Goal: Task Accomplishment & Management: Manage account settings

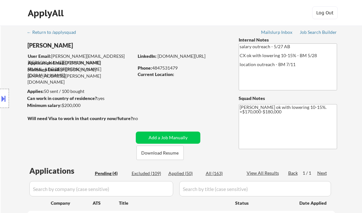
select select ""pending""
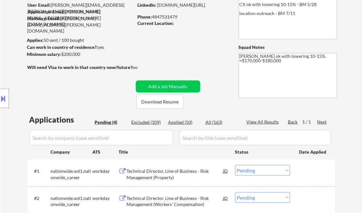
click at [196, 59] on div "← Return to /applysquad Mailslurp Inbox Job Search Builder [PERSON_NAME] User E…" at bounding box center [181, 132] width 319 height 316
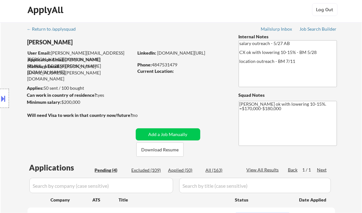
scroll to position [0, 0]
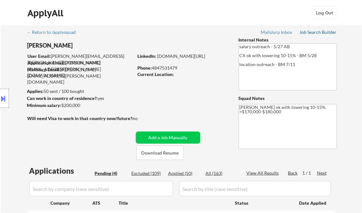
click at [316, 31] on div "Job Search Builder" at bounding box center [318, 32] width 37 height 4
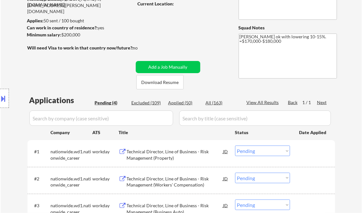
scroll to position [102, 0]
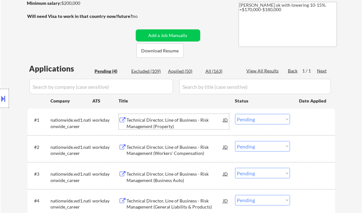
click at [153, 118] on div "Technical Director, Line of Business - Risk Management (Property)" at bounding box center [175, 123] width 96 height 12
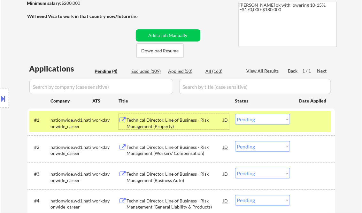
drag, startPoint x: 253, startPoint y: 122, endPoint x: 256, endPoint y: 125, distance: 5.0
click at [253, 122] on select "Choose an option... Pending Applied Excluded (Questions) Excluded (Expired) Exc…" at bounding box center [262, 119] width 55 height 11
click at [235, 114] on select "Choose an option... Pending Applied Excluded (Questions) Excluded (Expired) Exc…" at bounding box center [262, 119] width 55 height 11
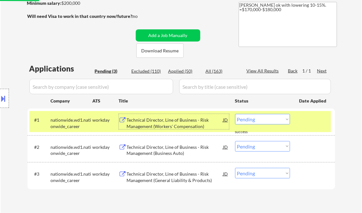
click at [170, 125] on div "Technical Director, Line of Business - Risk Management (Workers' Compensation)" at bounding box center [175, 123] width 96 height 12
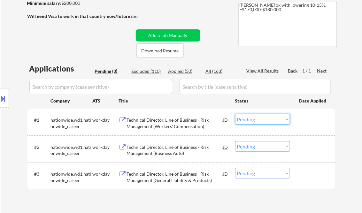
click at [246, 123] on select "Choose an option... Pending Applied Excluded (Questions) Excluded (Expired) Exc…" at bounding box center [262, 119] width 55 height 11
click at [235, 114] on select "Choose an option... Pending Applied Excluded (Questions) Excluded (Expired) Exc…" at bounding box center [262, 119] width 55 height 11
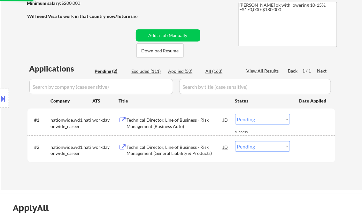
click at [173, 125] on div "Technical Director, Line of Business - Risk Management (Business Auto)" at bounding box center [175, 123] width 96 height 12
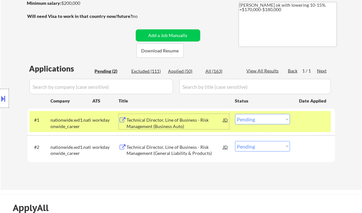
click at [251, 122] on select "Choose an option... Pending Applied Excluded (Questions) Excluded (Expired) Exc…" at bounding box center [262, 119] width 55 height 11
click at [235, 114] on select "Choose an option... Pending Applied Excluded (Questions) Excluded (Expired) Exc…" at bounding box center [262, 119] width 55 height 11
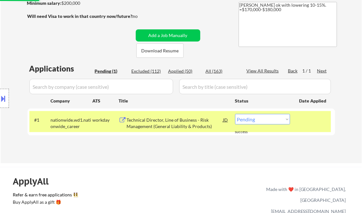
click at [167, 118] on div "Technical Director, Line of Business - Risk Management (General Liability & Pro…" at bounding box center [175, 123] width 96 height 12
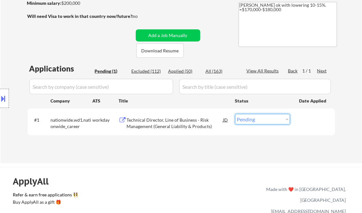
drag, startPoint x: 247, startPoint y: 118, endPoint x: 254, endPoint y: 121, distance: 7.7
click at [247, 118] on select "Choose an option... Pending Applied Excluded (Questions) Excluded (Expired) Exc…" at bounding box center [262, 119] width 55 height 11
select select ""excluded__bad_match_""
click at [235, 114] on select "Choose an option... Pending Applied Excluded (Questions) Excluded (Expired) Exc…" at bounding box center [262, 119] width 55 height 11
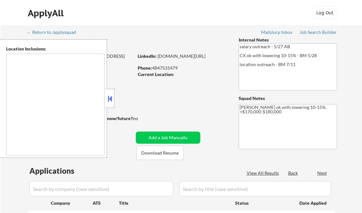
select select ""pending""
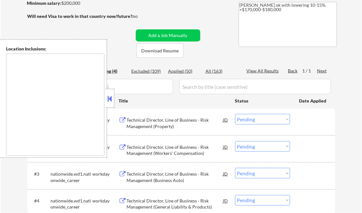
scroll to position [102, 0]
click at [109, 97] on button at bounding box center [109, 99] width 7 height 10
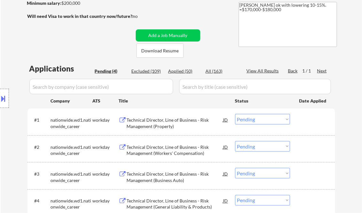
click at [180, 71] on div "Applied (50)" at bounding box center [184, 71] width 32 height 6
select select ""applied""
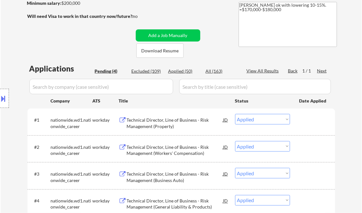
select select ""applied""
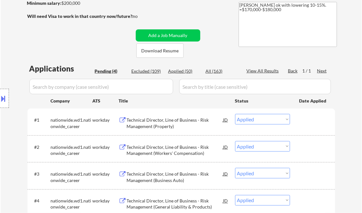
select select ""applied""
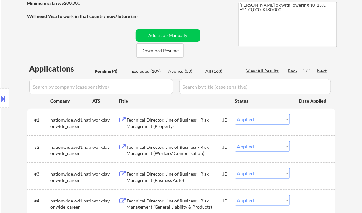
select select ""applied""
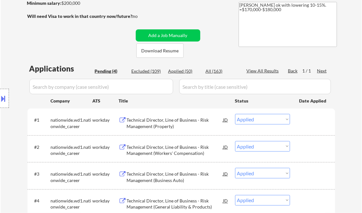
select select ""applied""
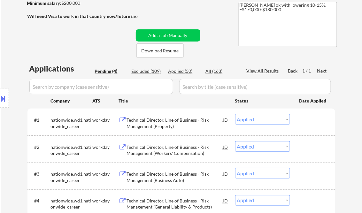
select select ""applied""
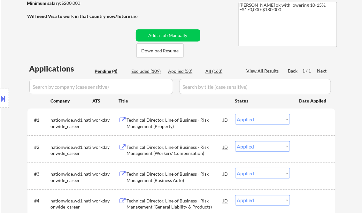
select select ""applied""
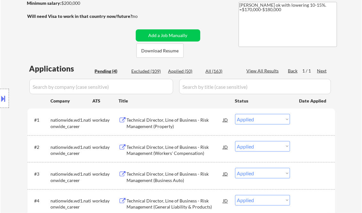
select select ""applied""
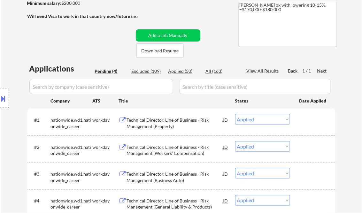
select select ""applied""
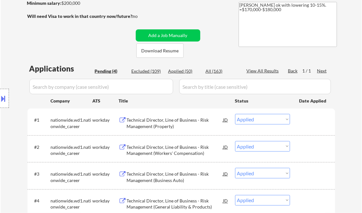
select select ""applied""
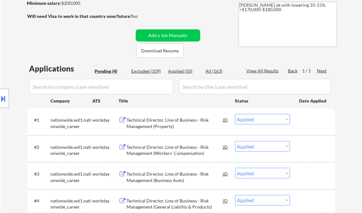
select select ""applied""
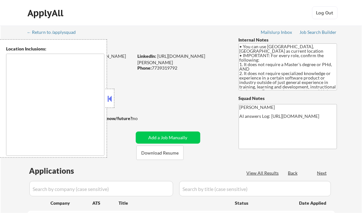
type textarea "Champaign, IL Urbana, IL Savoy, IL St. Joseph, IL Mahomet, IL Tolono, IL Rantou…"
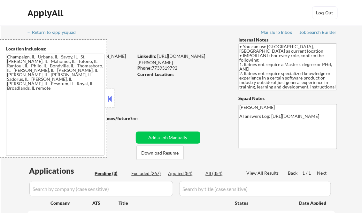
select select ""pending""
click at [113, 100] on button at bounding box center [109, 99] width 7 height 10
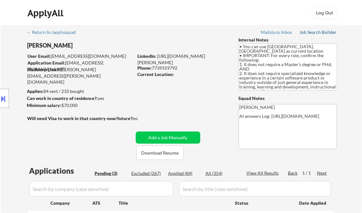
click at [317, 32] on div "Job Search Builder" at bounding box center [318, 32] width 37 height 4
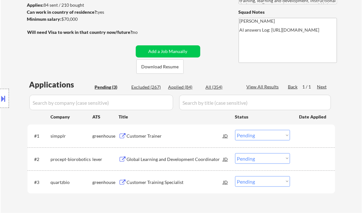
scroll to position [102, 0]
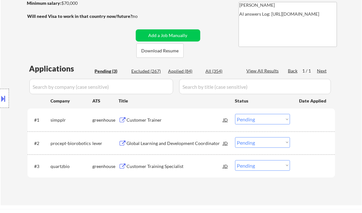
click at [145, 121] on div "Customer Trainer" at bounding box center [175, 120] width 96 height 6
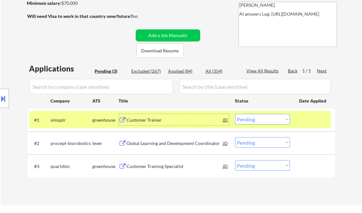
click at [253, 121] on select "Choose an option... Pending Applied Excluded (Questions) Excluded (Expired) Exc…" at bounding box center [262, 119] width 55 height 11
click at [235, 114] on select "Choose an option... Pending Applied Excluded (Questions) Excluded (Expired) Exc…" at bounding box center [262, 119] width 55 height 11
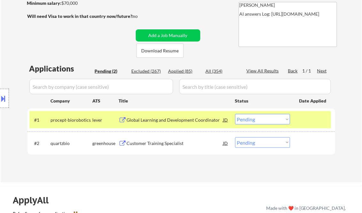
click at [152, 121] on div "Global Learning and Development Coordinator" at bounding box center [175, 120] width 96 height 6
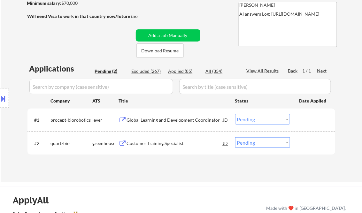
click at [6, 97] on button at bounding box center [3, 98] width 7 height 11
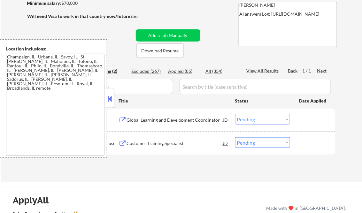
click at [110, 97] on button at bounding box center [109, 99] width 7 height 10
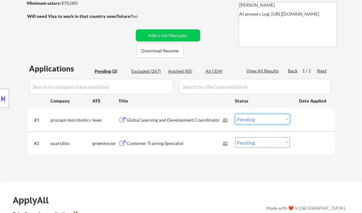
click at [253, 120] on select "Choose an option... Pending Applied Excluded (Questions) Excluded (Expired) Exc…" at bounding box center [262, 119] width 55 height 11
click at [235, 114] on select "Choose an option... Pending Applied Excluded (Questions) Excluded (Expired) Exc…" at bounding box center [262, 119] width 55 height 11
click at [145, 145] on div "Customer Training Specialist" at bounding box center [175, 143] width 96 height 6
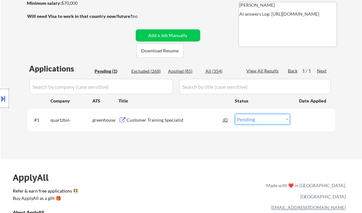
drag, startPoint x: 256, startPoint y: 117, endPoint x: 257, endPoint y: 120, distance: 3.2
click at [256, 117] on select "Choose an option... Pending Applied Excluded (Questions) Excluded (Expired) Exc…" at bounding box center [262, 119] width 55 height 11
select select ""applied""
click at [235, 114] on select "Choose an option... Pending Applied Excluded (Questions) Excluded (Expired) Exc…" at bounding box center [262, 119] width 55 height 11
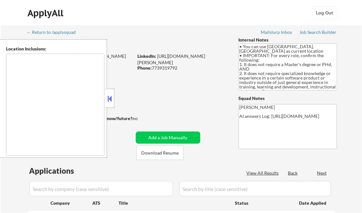
type textarea "Champaign, IL Urbana, IL Savoy, IL St. [PERSON_NAME], IL Mahomet, IL Tolono, IL…"
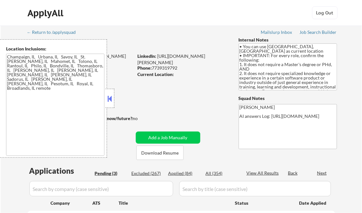
select select ""pending""
click at [109, 95] on button at bounding box center [109, 99] width 7 height 10
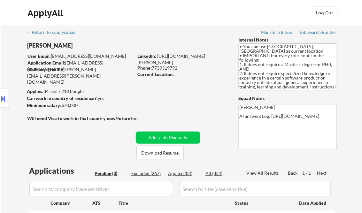
click at [186, 174] on div "Applied (84)" at bounding box center [184, 173] width 32 height 6
click at [261, 171] on div "View All Results" at bounding box center [264, 173] width 34 height 6
select select ""applied""
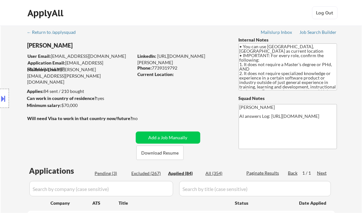
select select ""applied""
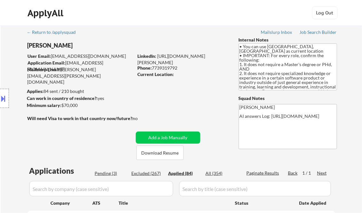
select select ""applied""
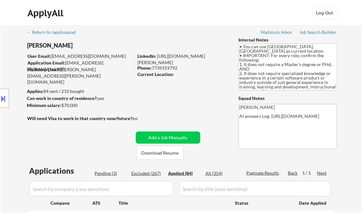
select select ""applied""
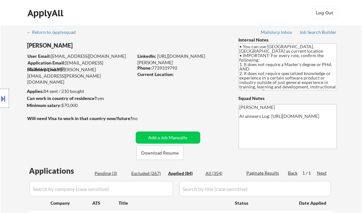
select select ""applied""
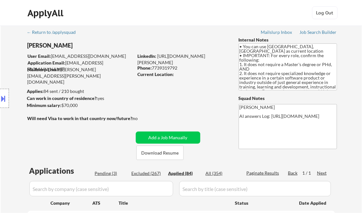
select select ""applied""
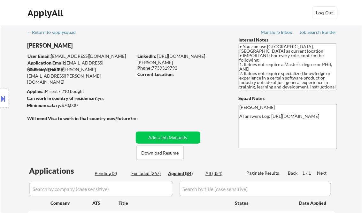
select select ""applied""
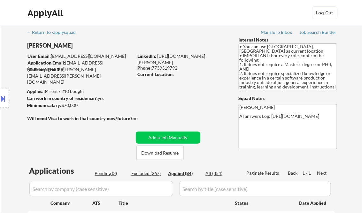
select select ""applied""
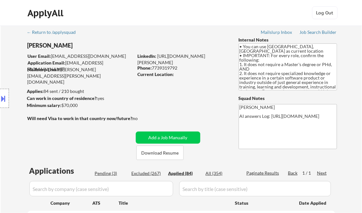
select select ""applied""
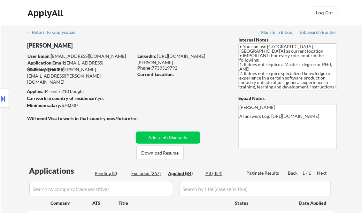
select select ""applied""
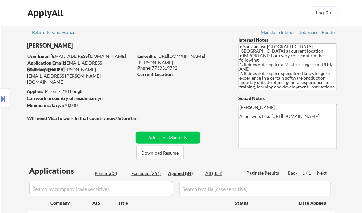
select select ""applied""
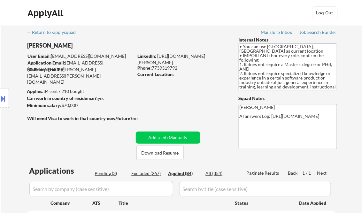
select select ""applied""
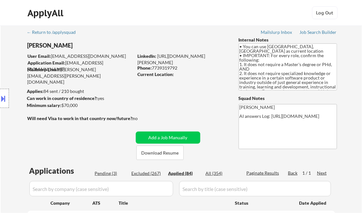
select select ""applied""
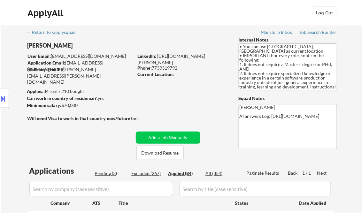
select select ""applied""
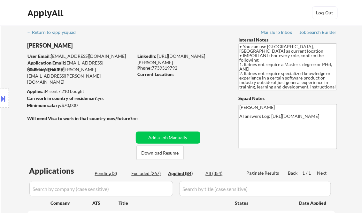
select select ""applied""
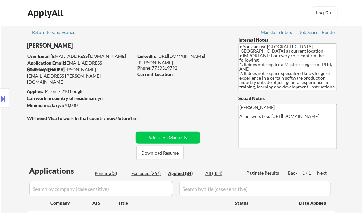
select select ""applied""
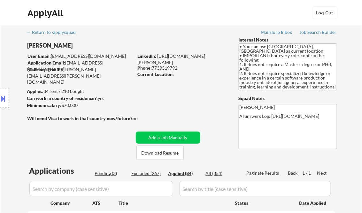
select select ""applied""
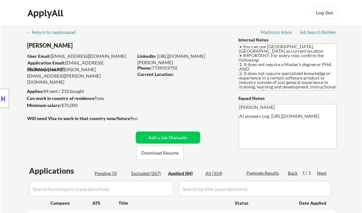
select select ""applied""
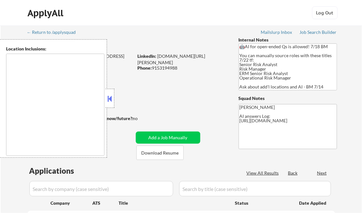
type textarea "[GEOGRAPHIC_DATA], [GEOGRAPHIC_DATA] [GEOGRAPHIC_DATA], [GEOGRAPHIC_DATA] [GEOG…"
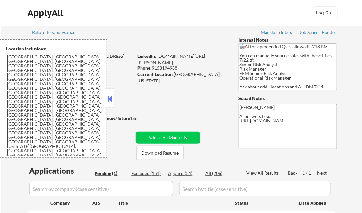
click at [110, 97] on button at bounding box center [109, 99] width 7 height 10
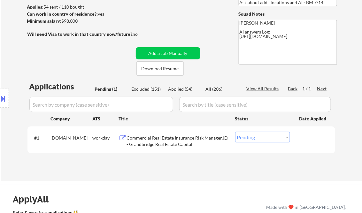
scroll to position [102, 0]
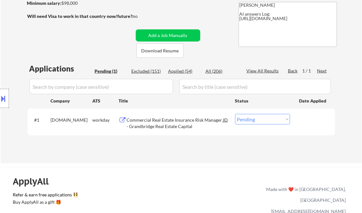
click at [169, 123] on div "Commercial Real Estate Insurance Risk Manager - Grandbridge Real Estate Capital" at bounding box center [175, 123] width 96 height 12
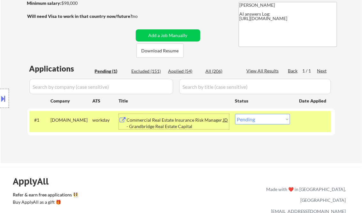
click at [259, 124] on select "Choose an option... Pending Applied Excluded (Questions) Excluded (Expired) Exc…" at bounding box center [262, 119] width 55 height 11
select select ""excluded__bad_match_""
click at [235, 114] on select "Choose an option... Pending Applied Excluded (Questions) Excluded (Expired) Exc…" at bounding box center [262, 119] width 55 height 11
click at [193, 159] on div "← Return to /applysquad Mailslurp Inbox Job Search Builder [PERSON_NAME] User E…" at bounding box center [181, 43] width 361 height 240
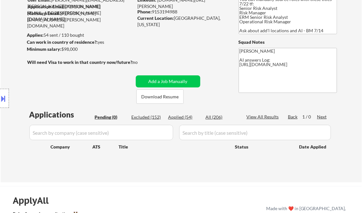
scroll to position [0, 0]
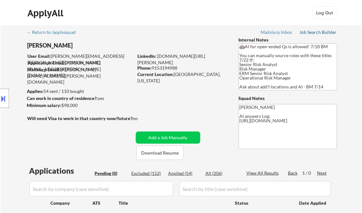
click at [308, 32] on div "Job Search Builder" at bounding box center [318, 32] width 37 height 4
click at [6, 94] on button at bounding box center [3, 98] width 7 height 11
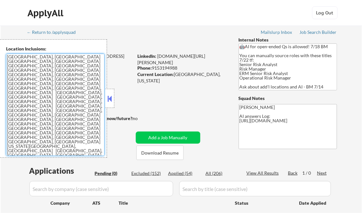
drag, startPoint x: 95, startPoint y: 117, endPoint x: 8, endPoint y: 59, distance: 104.3
click at [8, 59] on textarea "[GEOGRAPHIC_DATA], [GEOGRAPHIC_DATA] [GEOGRAPHIC_DATA], [GEOGRAPHIC_DATA] [GEOG…" at bounding box center [55, 105] width 98 height 102
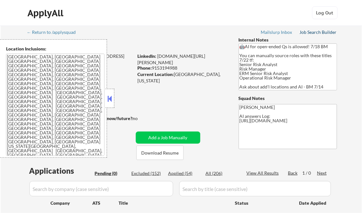
click at [314, 32] on div "Job Search Builder" at bounding box center [318, 32] width 37 height 4
click at [112, 100] on button at bounding box center [109, 99] width 7 height 10
click at [110, 96] on button at bounding box center [109, 99] width 7 height 10
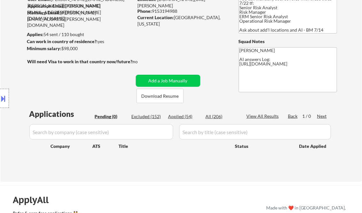
scroll to position [77, 0]
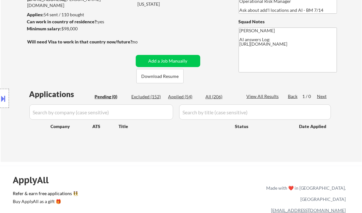
click at [186, 96] on div "Applied (54)" at bounding box center [184, 97] width 32 height 6
select select ""applied""
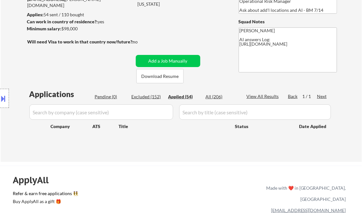
select select ""applied""
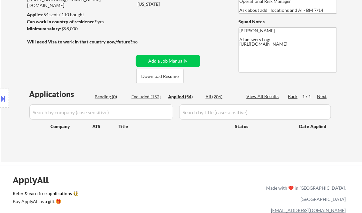
select select ""applied""
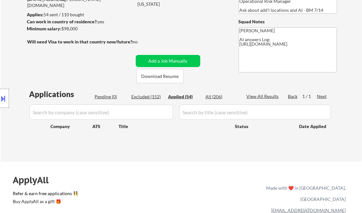
select select ""applied""
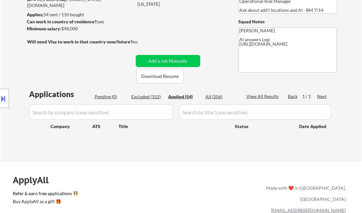
select select ""applied""
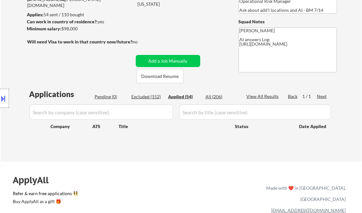
select select ""applied""
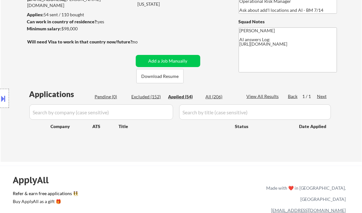
select select ""applied""
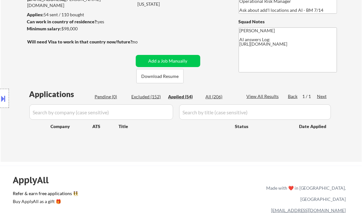
select select ""applied""
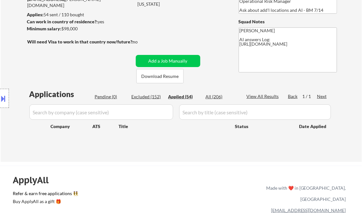
select select ""applied""
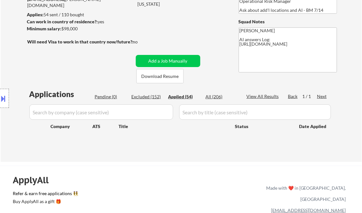
select select ""applied""
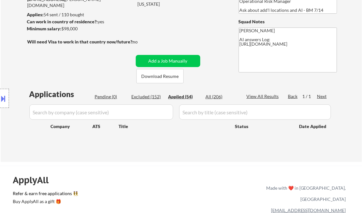
select select ""applied""
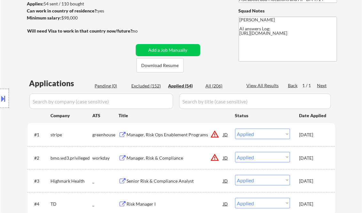
scroll to position [102, 0]
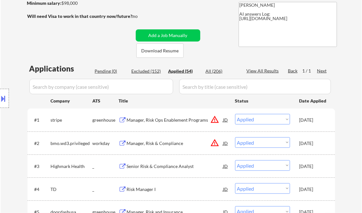
select select ""applied""
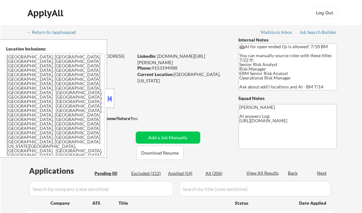
click at [110, 102] on button at bounding box center [109, 99] width 7 height 10
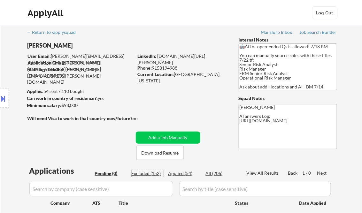
click at [143, 173] on div "Excluded (152)" at bounding box center [148, 173] width 32 height 6
select select ""excluded__expired_""
select select ""excluded__bad_match_""
select select ""excluded__location_""
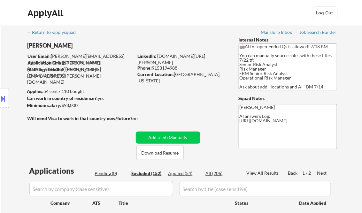
select select ""excluded""
select select ""excluded__expired_""
select select ""excluded__bad_match_""
select select ""excluded""
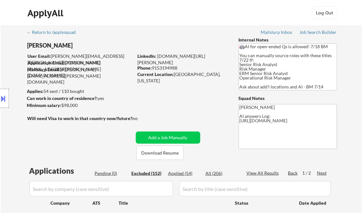
select select ""excluded__expired_""
select select ""excluded__bad_match_""
select select ""excluded__other_""
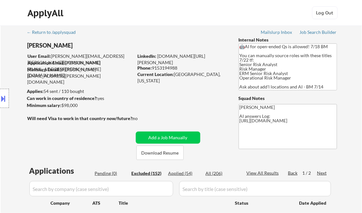
select select ""excluded__expired_""
select select ""excluded""
select select ""excluded__other_""
select select ""excluded__bad_match_""
select select ""excluded__other_""
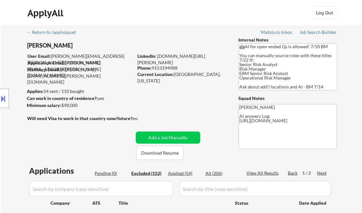
select select ""excluded""
select select ""excluded__expired_""
select select ""excluded""
select select ""excluded__expired_""
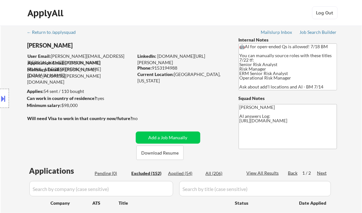
select select ""excluded__bad_match_""
select select ""excluded__location_""
select select ""excluded__expired_""
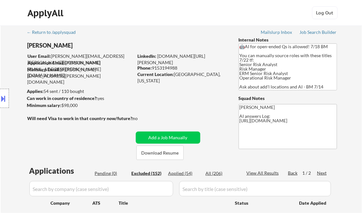
select select ""excluded__bad_match_""
select select ""excluded__expired_""
select select ""excluded__location_""
select select ""excluded__bad_match_""
select select ""excluded__location_""
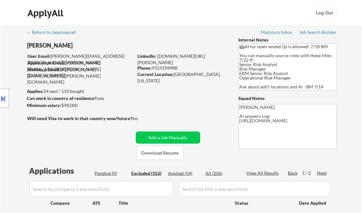
select select ""excluded__other_""
select select ""excluded__location_""
select select ""excluded__bad_match_""
select select ""excluded__location_""
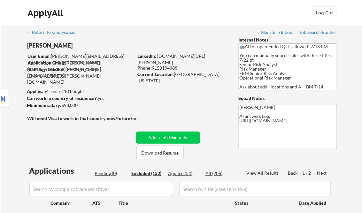
select select ""excluded__bad_match_""
select select ""excluded__salary_""
select select ""excluded__location_""
select select ""excluded__bad_match_""
select select ""excluded__salary_""
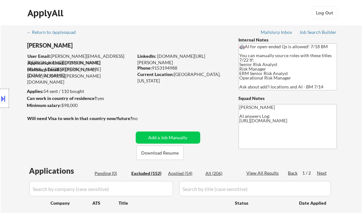
select select ""excluded__location_""
select select ""excluded__bad_match_""
select select ""excluded__expired_""
select select ""excluded__location_""
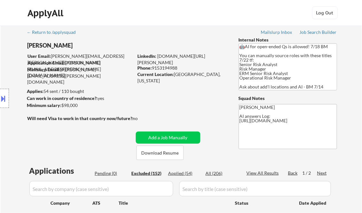
select select ""excluded__location_""
select select ""excluded__other_""
select select ""excluded__location_""
select select ""excluded""
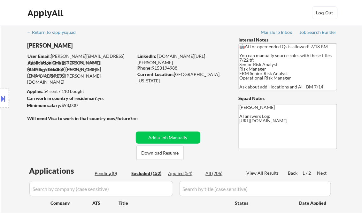
select select ""excluded__location_""
select select ""excluded""
select select ""excluded__salary_""
select select ""excluded__bad_match_""
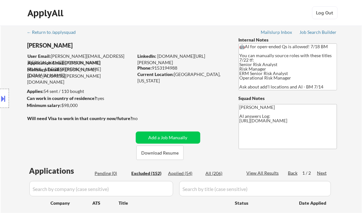
select select ""excluded__location_""
select select ""excluded__expired_""
select select ""excluded""
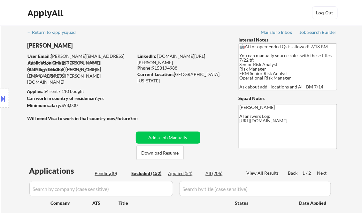
select select ""excluded__location_""
select select ""excluded__salary_""
select select ""excluded__bad_match_""
select select ""excluded__location_""
select select ""excluded__other_""
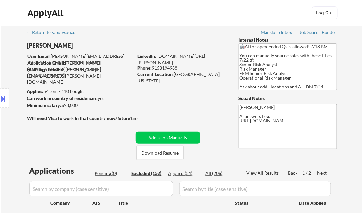
select select ""excluded__bad_match_""
select select ""excluded__other_""
select select ""excluded__bad_match_""
select select ""excluded__location_""
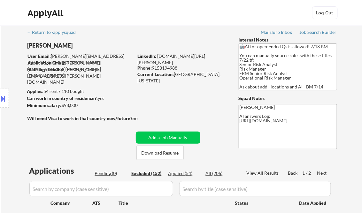
select select ""excluded__bad_match_""
select select ""excluded__location_""
select select ""excluded__bad_match_""
select select ""excluded__location_""
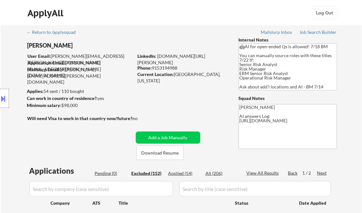
select select ""excluded__location_""
select select ""excluded__salary_""
select select ""excluded__location_""
select select ""excluded__other_""
select select ""excluded__location_""
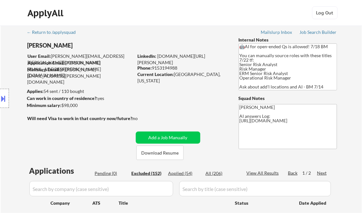
select select ""excluded__salary_""
select select ""excluded__location_""
select select ""excluded""
select select ""excluded__bad_match_""
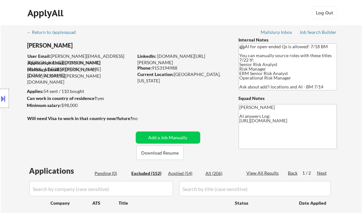
select select ""excluded__location_""
select select ""excluded__bad_match_""
select select ""excluded__salary_""
select select ""excluded__other_""
select select ""excluded__bad_match_""
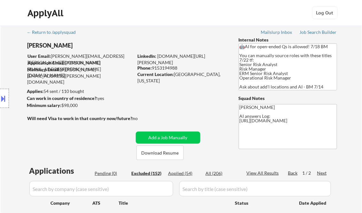
select select ""excluded__bad_match_""
select select ""excluded""
select select ""excluded__bad_match_""
select select ""excluded""
select select ""excluded__expired_""
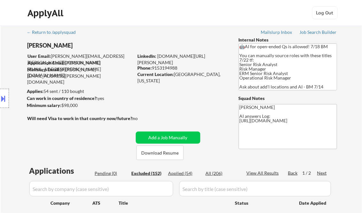
select select ""excluded__location_""
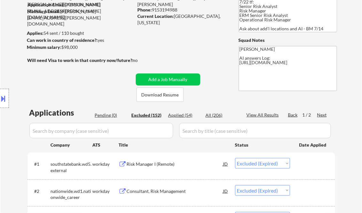
scroll to position [77, 0]
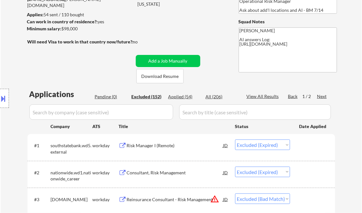
click at [150, 146] on div "Risk Manager I (Remote)" at bounding box center [175, 145] width 96 height 6
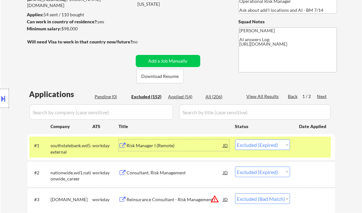
click at [152, 148] on div "Risk Manager I (Remote)" at bounding box center [175, 145] width 96 height 6
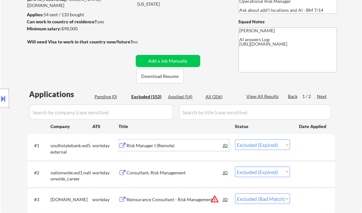
click at [137, 146] on div "Risk Manager I (Remote)" at bounding box center [175, 145] width 96 height 6
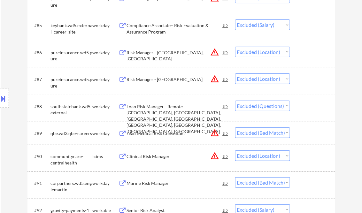
scroll to position [116, 0]
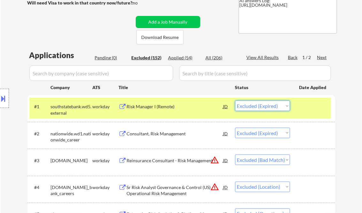
drag, startPoint x: 254, startPoint y: 106, endPoint x: 261, endPoint y: 112, distance: 8.9
click at [254, 106] on select "Choose an option... Pending Applied Excluded (Questions) Excluded (Expired) Exc…" at bounding box center [262, 106] width 55 height 11
click at [235, 101] on select "Choose an option... Pending Applied Excluded (Questions) Excluded (Expired) Exc…" at bounding box center [262, 106] width 55 height 11
select select ""excluded__expired_""
select select ""excluded__bad_match_""
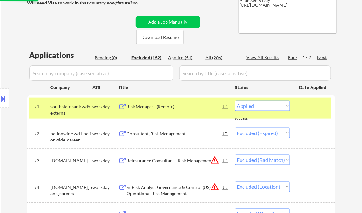
select select ""excluded__location_""
select select ""excluded""
select select ""excluded__expired_""
select select ""excluded__bad_match_""
select select ""excluded""
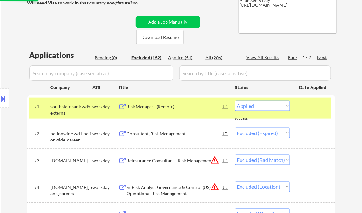
select select ""excluded__expired_""
select select ""excluded__bad_match_""
select select ""excluded__other_""
select select ""excluded__expired_""
select select ""excluded""
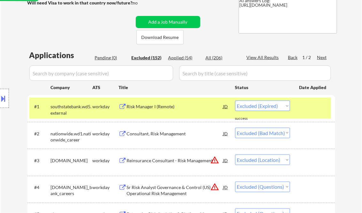
select select ""excluded__other_""
select select ""excluded__bad_match_""
select select ""excluded__other_""
select select ""excluded""
select select ""excluded__expired_""
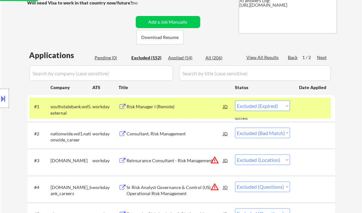
select select ""excluded""
select select ""excluded__expired_""
select select ""excluded__bad_match_""
select select ""excluded__location_""
select select ""excluded__expired_""
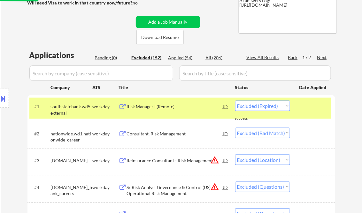
select select ""excluded__bad_match_""
select select ""excluded__expired_""
select select ""excluded__location_""
select select ""excluded__bad_match_""
select select ""excluded__location_""
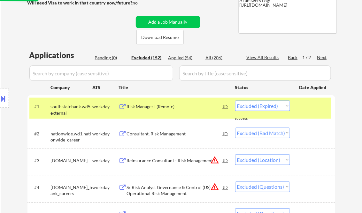
select select ""excluded__other_""
select select ""excluded__location_""
select select ""excluded__bad_match_""
select select ""excluded__location_""
select select ""excluded__bad_match_""
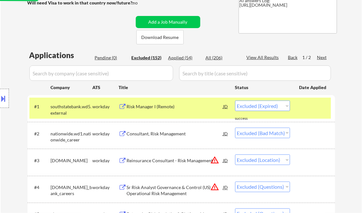
select select ""excluded__salary_""
select select ""excluded__location_""
select select ""excluded__bad_match_""
select select ""excluded__salary_""
select select ""excluded__location_""
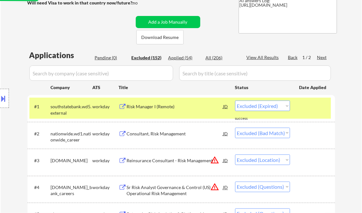
select select ""excluded__bad_match_""
select select ""excluded__expired_""
select select ""excluded__location_""
select select ""excluded__other_""
select select ""excluded__location_""
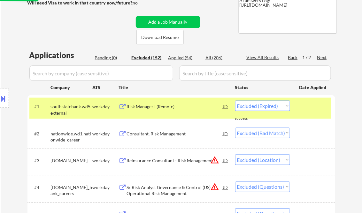
select select ""excluded""
select select ""excluded__location_""
select select ""excluded""
select select ""excluded__salary_""
select select ""excluded__bad_match_""
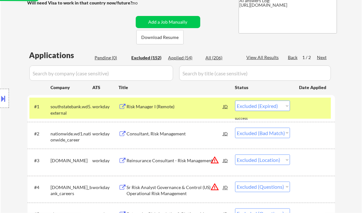
select select ""excluded__location_""
select select ""excluded__expired_""
select select ""excluded""
select select ""excluded__location_""
select select ""excluded__salary_""
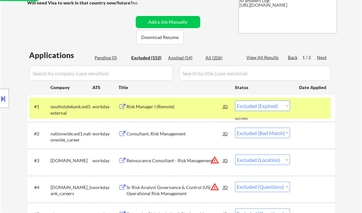
select select ""excluded__bad_match_""
select select ""excluded__location_""
select select ""excluded__other_""
select select ""excluded__bad_match_""
select select ""excluded__other_""
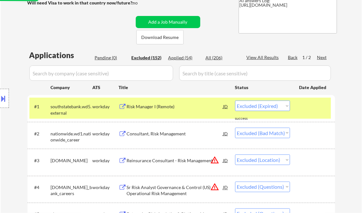
select select ""excluded__bad_match_""
select select ""excluded__location_""
select select ""excluded__bad_match_""
select select ""excluded__location_""
select select ""excluded__bad_match_""
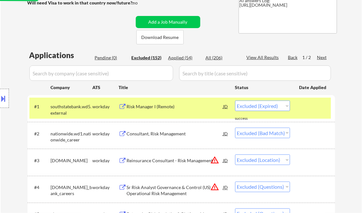
select select ""excluded__location_""
select select ""excluded__salary_""
select select ""excluded__location_""
select select ""excluded__other_""
select select ""excluded__location_""
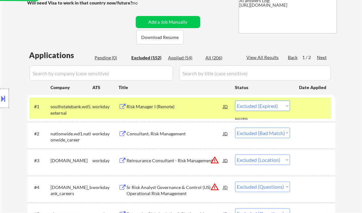
select select ""excluded__salary_""
select select ""excluded__location_""
select select ""excluded""
select select ""excluded__bad_match_""
select select ""excluded__location_""
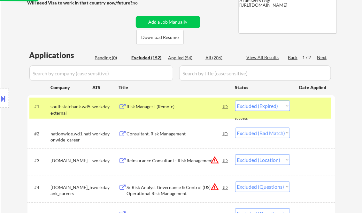
select select ""excluded__bad_match_""
select select ""excluded__salary_""
select select ""excluded__other_""
select select ""excluded__bad_match_""
select select ""excluded""
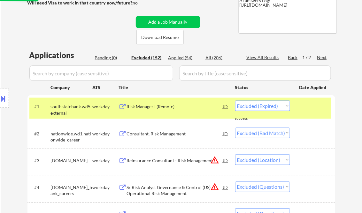
select select ""excluded__bad_match_""
select select ""excluded""
select select ""excluded__expired_""
select select ""excluded__location_""
select select ""excluded__bad_match_""
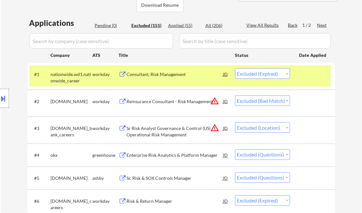
scroll to position [167, 0]
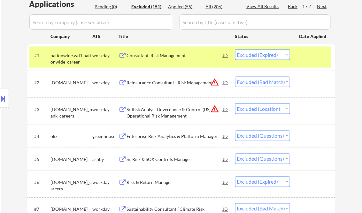
click at [175, 139] on div "Enterprise Risk Analytics & Platform Manager" at bounding box center [175, 136] width 96 height 6
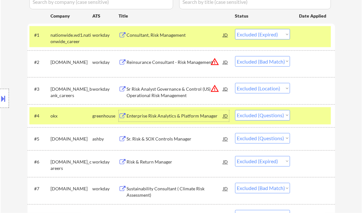
scroll to position [192, 0]
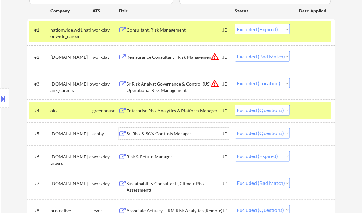
click at [171, 138] on div "Sr. Risk & SOX Controls Manager" at bounding box center [175, 133] width 96 height 11
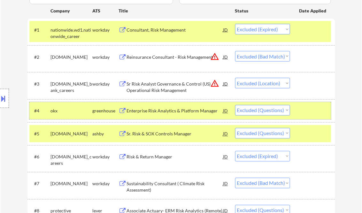
click at [316, 109] on div at bounding box center [313, 110] width 28 height 11
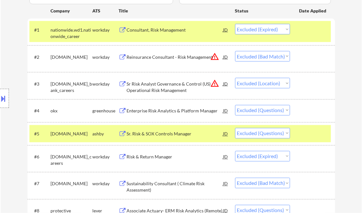
click at [309, 137] on div at bounding box center [313, 133] width 28 height 11
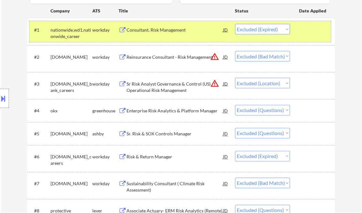
click at [312, 28] on div at bounding box center [313, 29] width 28 height 11
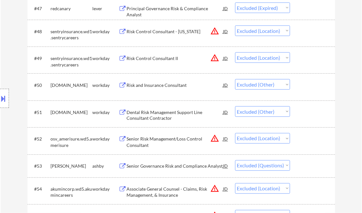
scroll to position [1419, 0]
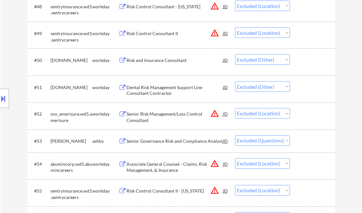
click at [162, 143] on div "Senior Governance Risk and Compliance Analyst" at bounding box center [175, 141] width 96 height 6
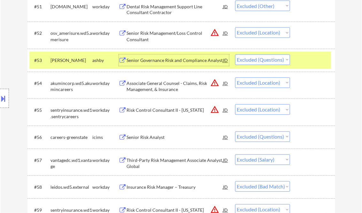
scroll to position [1521, 0]
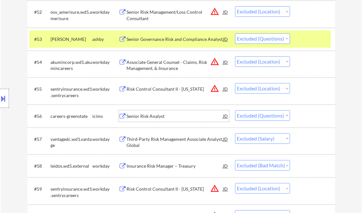
click at [149, 114] on div "Senior Risk Analyst" at bounding box center [175, 116] width 96 height 6
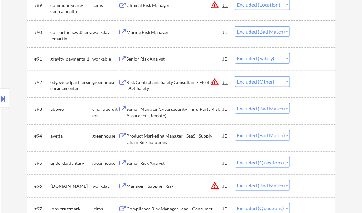
scroll to position [2517, 0]
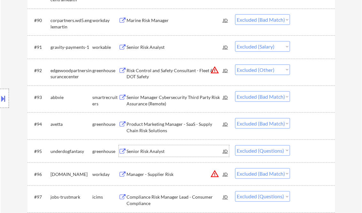
click at [162, 152] on div "Senior Risk Analyst" at bounding box center [175, 151] width 96 height 6
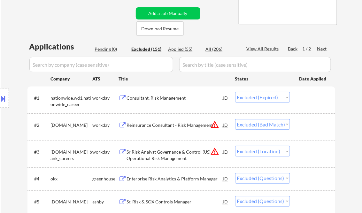
scroll to position [57, 0]
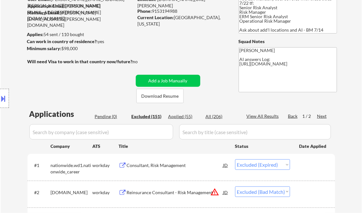
click at [268, 116] on div "View All Results" at bounding box center [264, 116] width 34 height 6
select select ""excluded__location_""
select select ""excluded""
select select ""excluded__expired_""
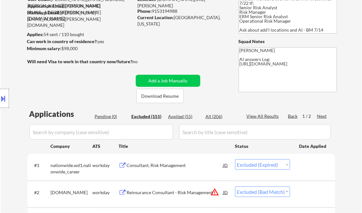
select select ""excluded__bad_match_""
select select ""excluded__location_""
select select ""excluded__bad_match_""
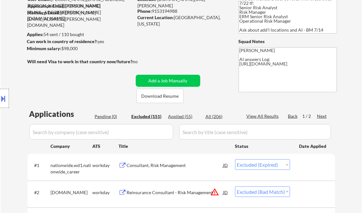
select select ""excluded__other_""
select select ""excluded__expired_""
select select ""excluded__bad_match_""
select select ""excluded""
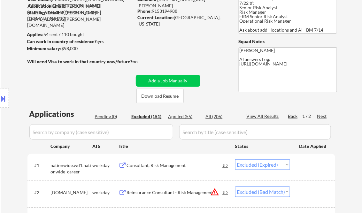
select select ""excluded__other_""
select select ""excluded__location_""
select select ""excluded__bad_match_""
select select ""excluded__location_""
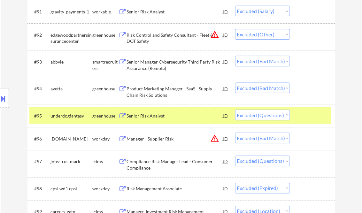
scroll to position [2746, 0]
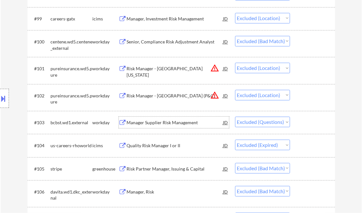
click at [162, 121] on div "Manager Supplier Risk Management" at bounding box center [175, 122] width 96 height 6
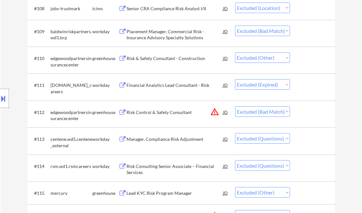
scroll to position [3001, 0]
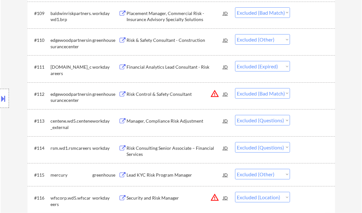
click at [153, 123] on div "Manager, Compliance Risk Adjustment" at bounding box center [175, 121] width 96 height 6
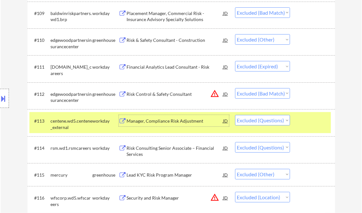
scroll to position [3052, 0]
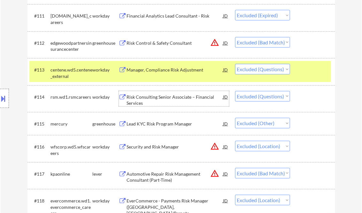
click at [162, 100] on div "Risk Consulting Senior Associate – Financial Services" at bounding box center [175, 100] width 96 height 12
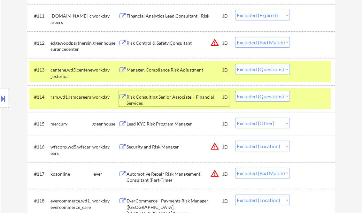
click at [308, 70] on div at bounding box center [313, 69] width 28 height 11
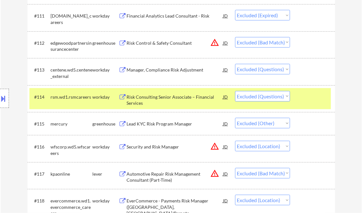
click at [314, 96] on div at bounding box center [313, 96] width 28 height 11
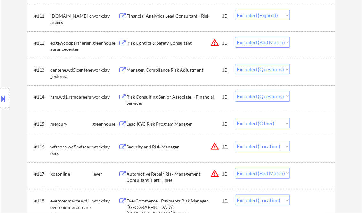
click at [179, 69] on div "Manager, Compliance Risk Adjustment" at bounding box center [175, 70] width 96 height 6
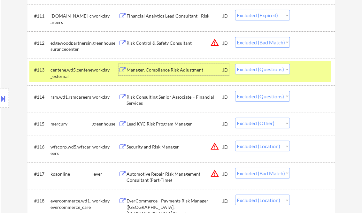
click at [315, 70] on div at bounding box center [313, 69] width 28 height 11
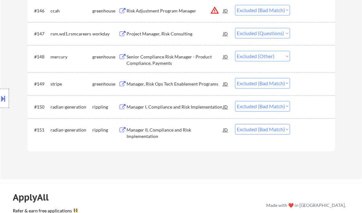
scroll to position [4023, 0]
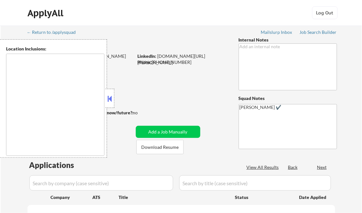
type textarea "Loremips, DO Sitamet, CO Adipisci, EL Seddoeius, TE Incid Utlabo, ET Dolorem Al…"
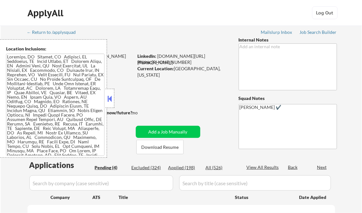
select select ""pending""
click at [110, 99] on button at bounding box center [109, 99] width 7 height 10
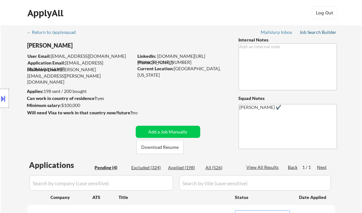
click at [307, 30] on div "Job Search Builder" at bounding box center [318, 32] width 37 height 4
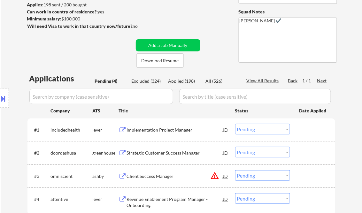
scroll to position [102, 0]
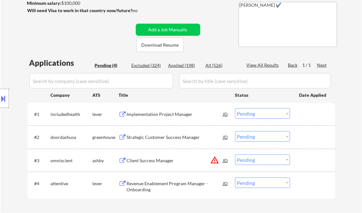
click at [151, 116] on div "Implementation Project Manager" at bounding box center [175, 114] width 96 height 6
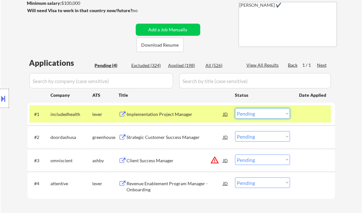
drag, startPoint x: 247, startPoint y: 116, endPoint x: 275, endPoint y: 119, distance: 29.0
click at [247, 116] on select "Choose an option... Pending Applied Excluded (Questions) Excluded (Expired) Exc…" at bounding box center [262, 113] width 55 height 11
click at [235, 108] on select "Choose an option... Pending Applied Excluded (Questions) Excluded (Expired) Exc…" at bounding box center [262, 113] width 55 height 11
click at [172, 136] on div "Strategic Customer Success Manager" at bounding box center [175, 137] width 96 height 6
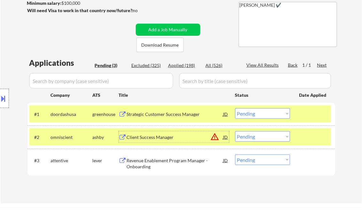
click at [6, 95] on button at bounding box center [3, 98] width 7 height 11
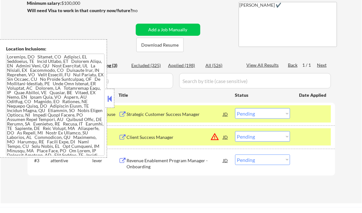
scroll to position [225, 0]
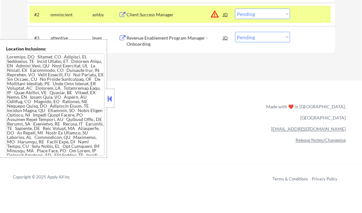
click at [110, 94] on button at bounding box center [109, 99] width 7 height 10
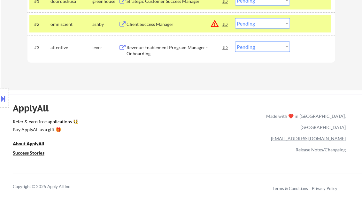
scroll to position [123, 0]
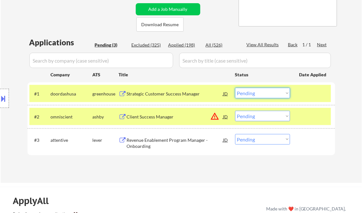
drag, startPoint x: 255, startPoint y: 91, endPoint x: 256, endPoint y: 95, distance: 4.6
click at [255, 91] on select "Choose an option... Pending Applied Excluded (Questions) Excluded (Expired) Exc…" at bounding box center [262, 93] width 55 height 11
click at [235, 88] on select "Choose an option... Pending Applied Excluded (Questions) Excluded (Expired) Exc…" at bounding box center [262, 93] width 55 height 11
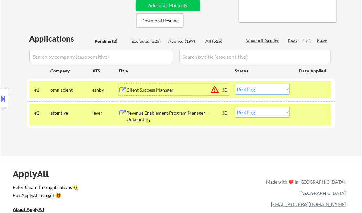
click at [159, 92] on div "Client Success Manager" at bounding box center [175, 90] width 96 height 6
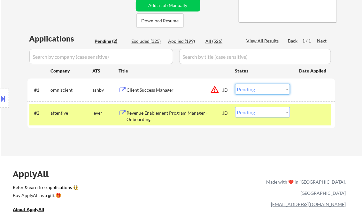
click at [260, 89] on select "Choose an option... Pending Applied Excluded (Questions) Excluded (Expired) Exc…" at bounding box center [262, 89] width 55 height 11
click at [235, 84] on select "Choose an option... Pending Applied Excluded (Questions) Excluded (Expired) Exc…" at bounding box center [262, 89] width 55 height 11
click at [153, 117] on div "Revenue Enablement Program Manager - Onboarding" at bounding box center [175, 116] width 96 height 12
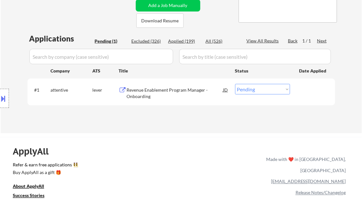
click at [265, 89] on select "Choose an option... Pending Applied Excluded (Questions) Excluded (Expired) Exc…" at bounding box center [262, 89] width 55 height 11
select select ""excluded__bad_match_""
click at [235, 84] on select "Choose an option... Pending Applied Excluded (Questions) Excluded (Expired) Exc…" at bounding box center [262, 89] width 55 height 11
click at [176, 126] on div "← Return to /applysquad Mailslurp Inbox Job Search Builder [PERSON_NAME] User E…" at bounding box center [181, 13] width 319 height 229
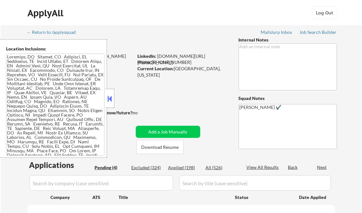
select select ""pending""
drag, startPoint x: 108, startPoint y: 98, endPoint x: 130, endPoint y: 115, distance: 27.5
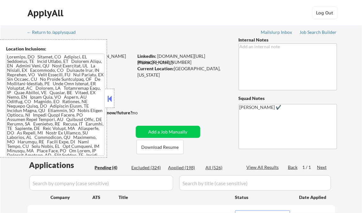
click at [108, 98] on button at bounding box center [109, 99] width 7 height 10
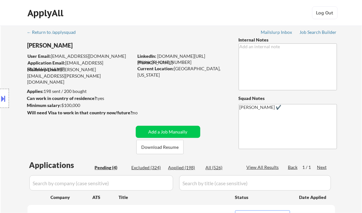
click at [186, 167] on div "Applied (198)" at bounding box center [184, 167] width 32 height 6
click at [264, 167] on div "View All Results" at bounding box center [264, 167] width 34 height 6
select select ""applied""
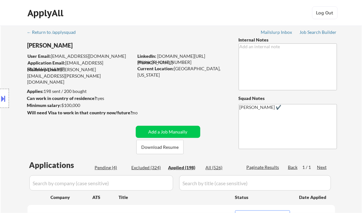
select select ""applied""
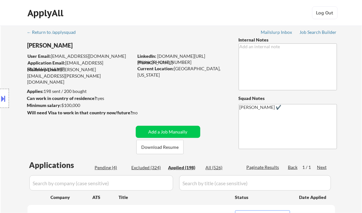
select select ""applied""
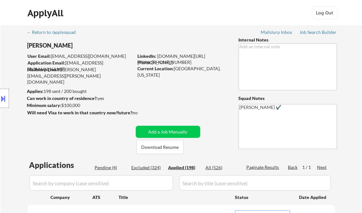
select select ""applied""
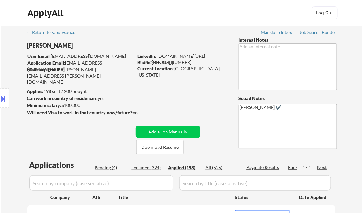
select select ""applied""
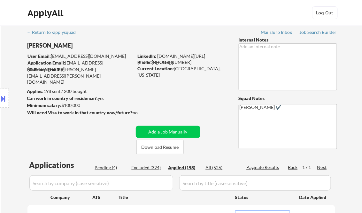
select select ""applied""
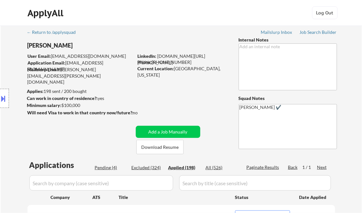
select select ""applied""
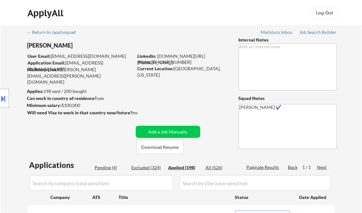
select select ""applied""
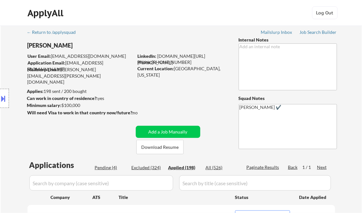
select select ""applied""
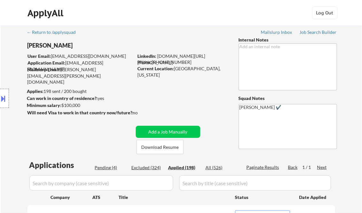
select select ""applied""
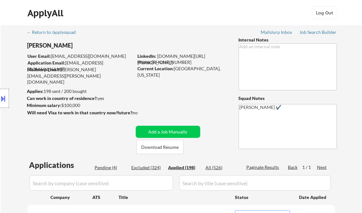
select select ""applied""
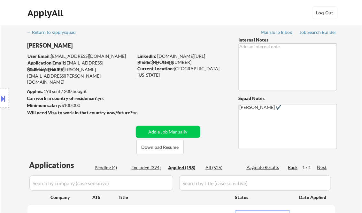
select select ""applied""
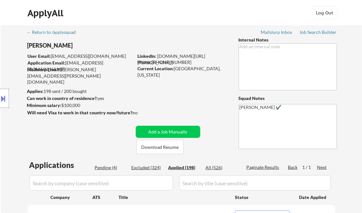
select select ""applied""
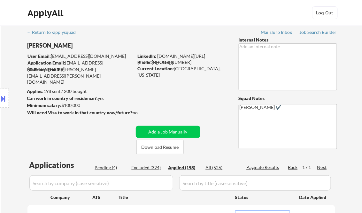
select select ""applied""
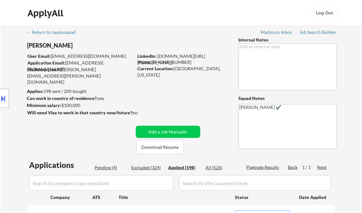
select select ""applied""
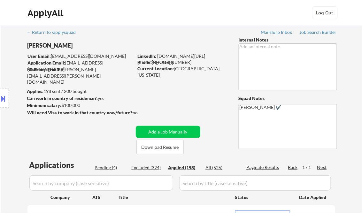
select select ""applied""
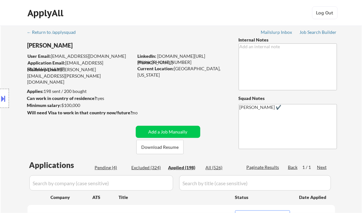
select select ""applied""
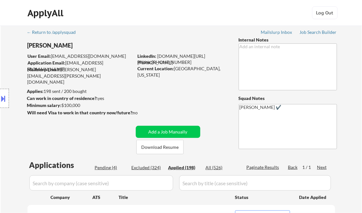
select select ""applied""
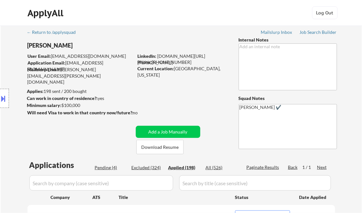
select select ""applied""
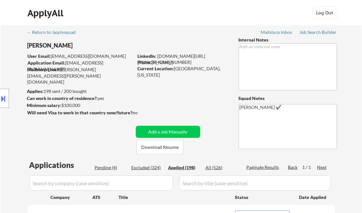
select select ""applied""
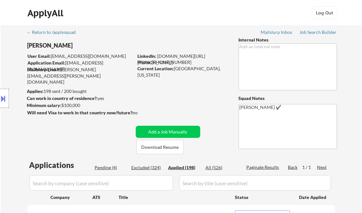
select select ""applied""
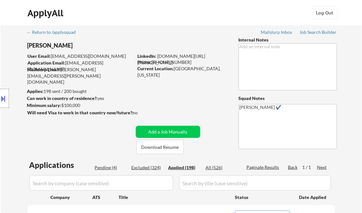
select select ""applied""
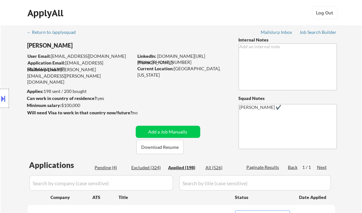
select select ""applied""
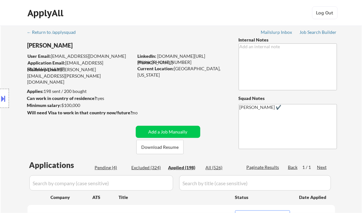
select select ""applied""
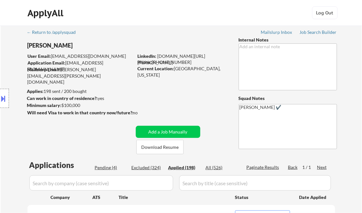
select select ""applied""
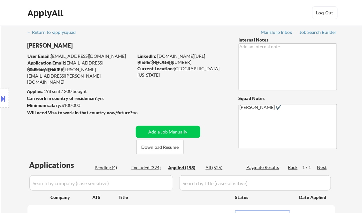
select select ""applied""
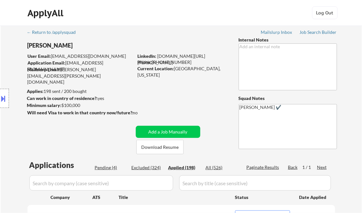
select select ""applied""
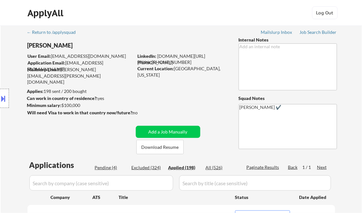
select select ""applied""
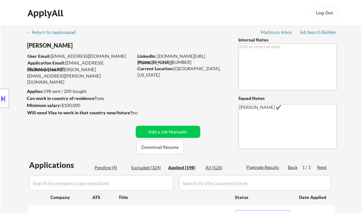
select select ""applied""
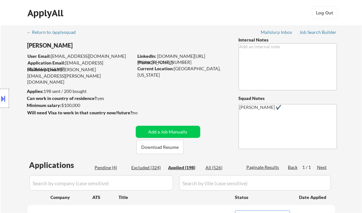
select select ""applied""
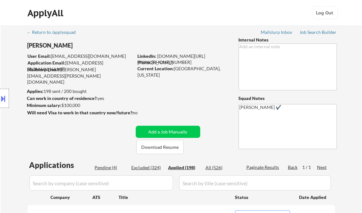
select select ""applied""
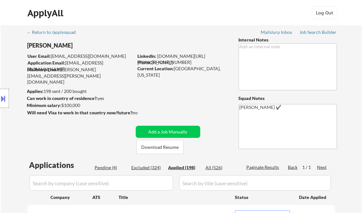
select select ""applied""
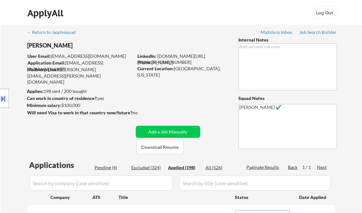
select select ""applied""
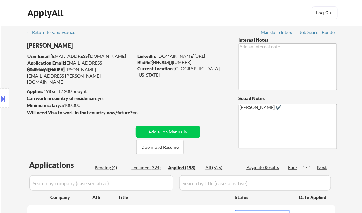
select select ""applied""
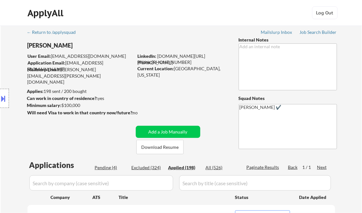
select select ""applied""
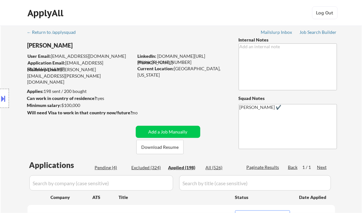
select select ""applied""
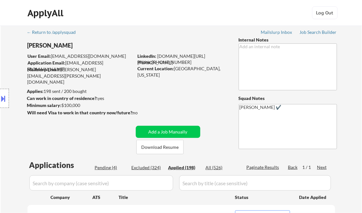
select select ""applied""
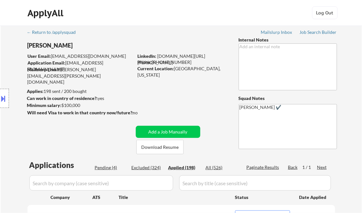
select select ""applied""
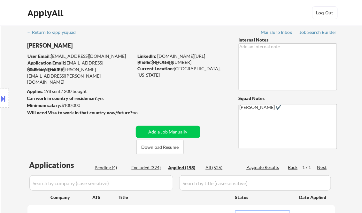
select select ""applied""
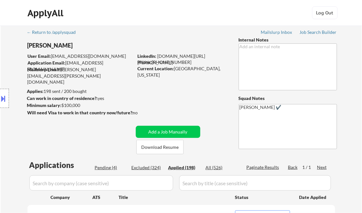
select select ""applied""
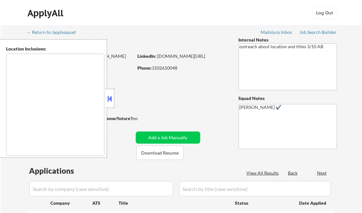
type textarea "[GEOGRAPHIC_DATA], [GEOGRAPHIC_DATA] [GEOGRAPHIC_DATA], [GEOGRAPHIC_DATA] [GEOG…"
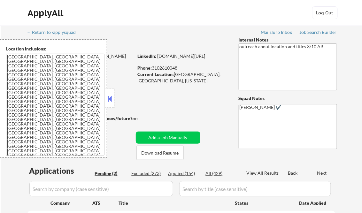
select select ""pending""
click at [110, 95] on button at bounding box center [109, 99] width 7 height 10
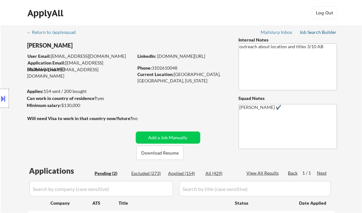
click at [314, 32] on div "Job Search Builder" at bounding box center [318, 32] width 37 height 4
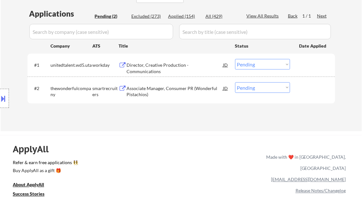
scroll to position [179, 0]
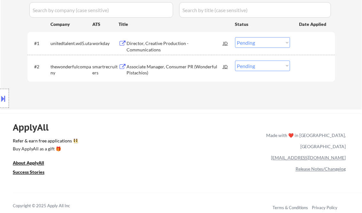
click at [141, 47] on div "Director, Creative Production - Communications" at bounding box center [175, 42] width 96 height 11
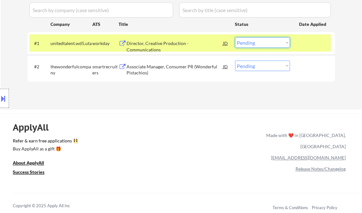
drag, startPoint x: 257, startPoint y: 42, endPoint x: 265, endPoint y: 48, distance: 9.7
click at [258, 42] on select "Choose an option... Pending Applied Excluded (Questions) Excluded (Expired) Exc…" at bounding box center [262, 42] width 55 height 11
click at [235, 37] on select "Choose an option... Pending Applied Excluded (Questions) Excluded (Expired) Exc…" at bounding box center [262, 42] width 55 height 11
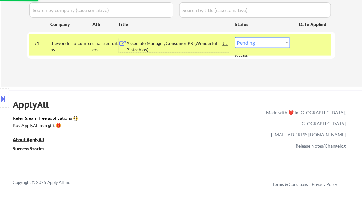
click at [167, 50] on div "Associate Manager, Consumer PR (Wonderful Pistachios)" at bounding box center [175, 46] width 96 height 12
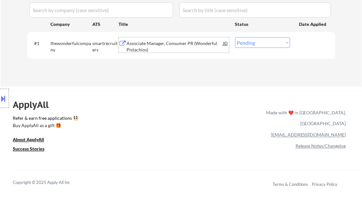
drag, startPoint x: 274, startPoint y: 40, endPoint x: 280, endPoint y: 49, distance: 10.2
click at [274, 40] on select "Choose an option... Pending Applied Excluded (Questions) Excluded (Expired) Exc…" at bounding box center [262, 42] width 55 height 11
click at [235, 37] on select "Choose an option... Pending Applied Excluded (Questions) Excluded (Expired) Exc…" at bounding box center [262, 42] width 55 height 11
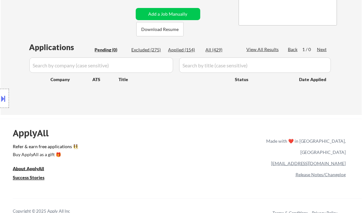
scroll to position [102, 0]
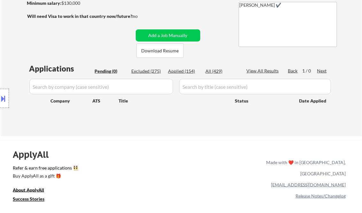
click at [149, 69] on div "Excluded (275)" at bounding box center [148, 71] width 32 height 6
select select ""excluded__expired_""
select select ""excluded""
select select ""excluded__location_""
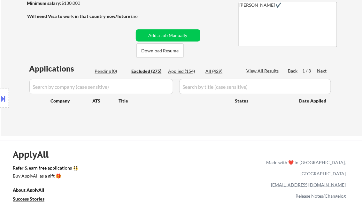
select select ""excluded__location_""
select select ""excluded__expired_""
select select ""excluded__location_""
select select ""excluded__salary_""
select select ""excluded""
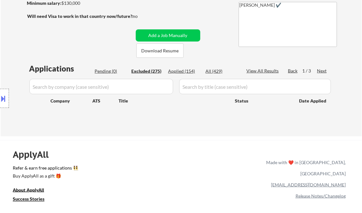
select select ""excluded""
select select ""excluded__other_""
select select ""excluded__location_""
select select ""excluded""
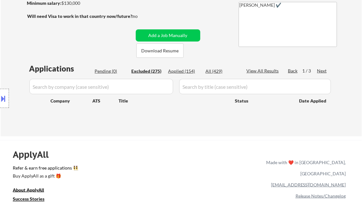
select select ""excluded__location_""
select select ""excluded__other_""
select select ""excluded__expired_""
select select ""excluded__salary_""
select select ""excluded__expired_""
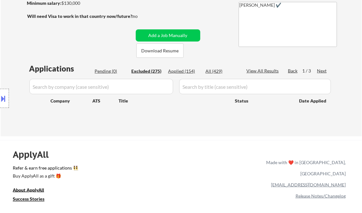
select select ""excluded__bad_match_""
select select ""excluded""
select select ""excluded__bad_match_""
select select ""excluded""
select select ""excluded__location_""
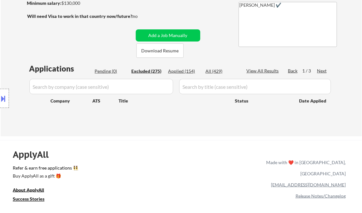
select select ""excluded""
select select ""excluded__location_""
select select ""excluded""
select select ""excluded__expired_""
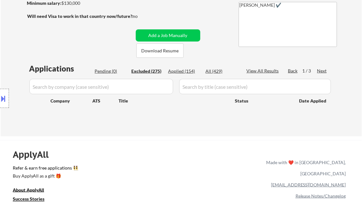
select select ""excluded""
select select ""excluded__other_""
select select ""excluded""
select select ""excluded__expired_""
select select ""excluded__location_""
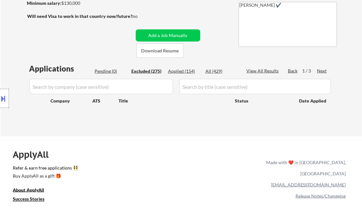
select select ""excluded__expired_""
select select ""excluded""
select select ""excluded__other_""
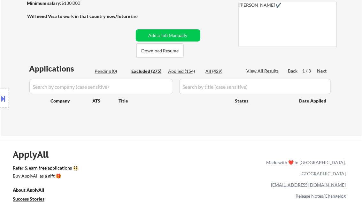
select select ""excluded__expired_""
select select ""excluded""
select select ""excluded__other_""
select select ""excluded__salary_""
select select ""excluded""
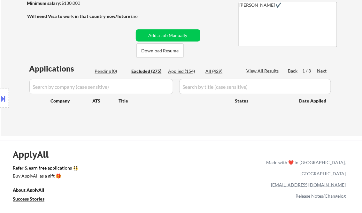
select select ""excluded__salary_""
select select ""excluded__other_""
select select ""excluded__salary_""
select select ""excluded""
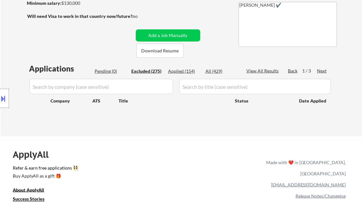
select select ""excluded__other_""
select select ""excluded__salary_""
select select ""excluded__other_""
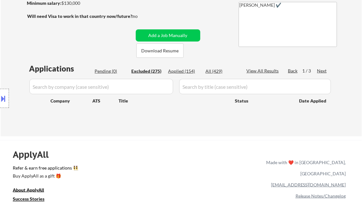
select select ""excluded""
select select ""excluded__salary_""
select select ""excluded__other_""
select select ""excluded""
select select ""excluded__location_""
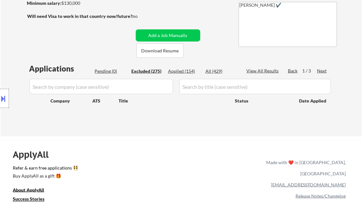
select select ""excluded""
select select ""excluded__other_""
select select ""excluded__expired_""
select select ""excluded__other_""
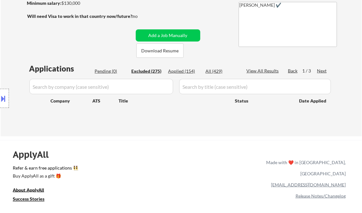
select select ""excluded__salary_""
select select ""excluded__location_""
select select ""excluded__bad_match_""
select select ""excluded__expired_""
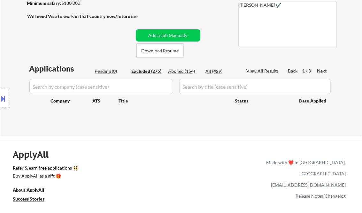
select select ""excluded__expired_""
select select ""excluded__location_""
select select ""excluded__other_""
select select ""excluded__location_""
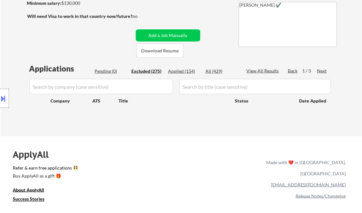
select select ""excluded""
select select ""excluded__expired_""
select select ""excluded""
select select ""excluded__salary_""
select select ""excluded__other_""
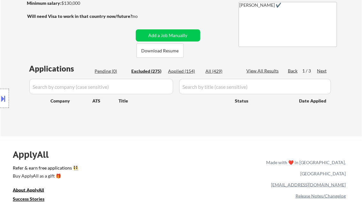
select select ""excluded__other_""
select select ""excluded__salary_""
select select ""excluded__bad_match_""
select select ""excluded__salary_""
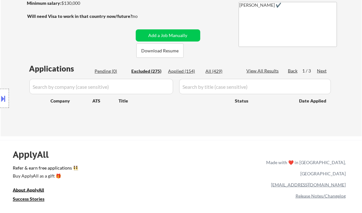
select select ""excluded__salary_""
select select ""excluded__other_""
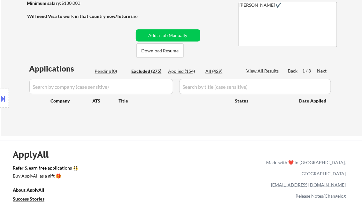
select select ""excluded__salary_""
select select ""excluded""
select select ""excluded__bad_match_""
select select ""excluded__salary_""
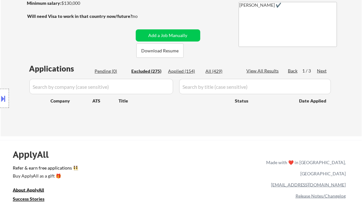
select select ""excluded__salary_""
select select ""excluded__bad_match_""
select select ""excluded__salary_""
select select ""excluded__expired_""
select select ""excluded__bad_match_""
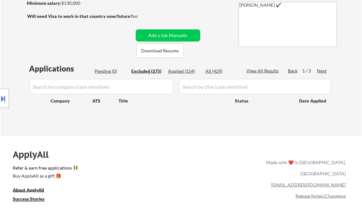
select select ""excluded__bad_match_""
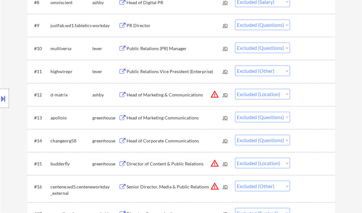
scroll to position [409, 0]
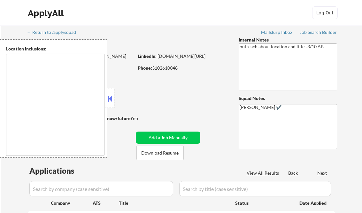
scroll to position [102, 0]
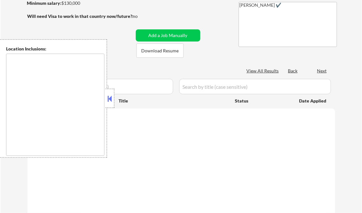
type textarea "[GEOGRAPHIC_DATA], [GEOGRAPHIC_DATA] [GEOGRAPHIC_DATA], [GEOGRAPHIC_DATA] [GEOG…"
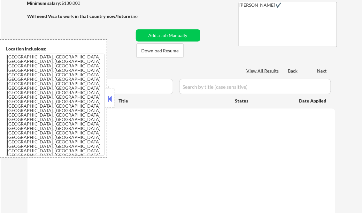
select select ""pending""
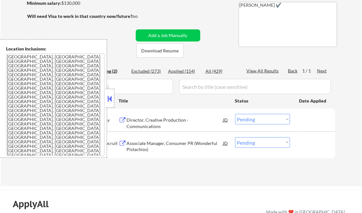
click at [107, 100] on button at bounding box center [109, 99] width 7 height 10
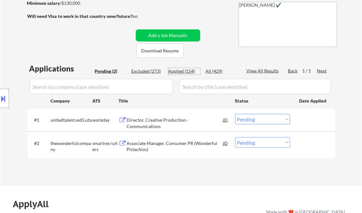
click at [180, 72] on div "Applied (154)" at bounding box center [184, 71] width 32 height 6
click at [265, 68] on div "View All Results" at bounding box center [264, 71] width 34 height 6
select select ""applied""
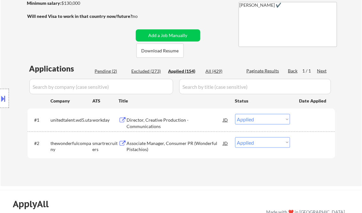
select select ""applied""
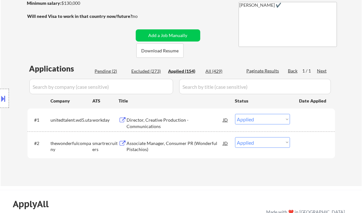
select select ""applied""
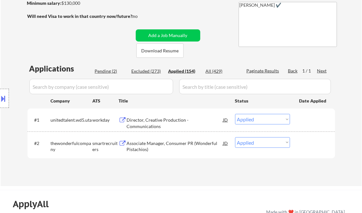
select select ""applied""
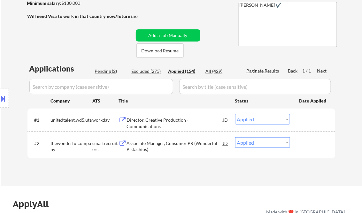
select select ""applied""
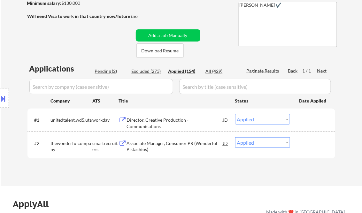
select select ""applied""
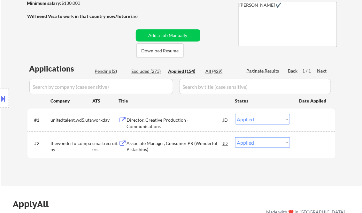
select select ""applied""
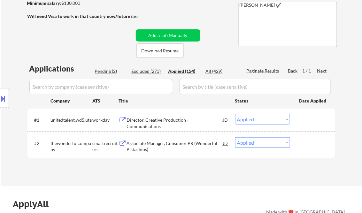
select select ""applied""
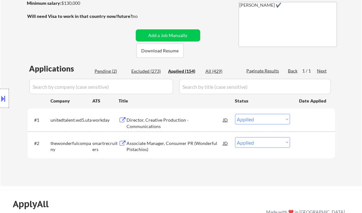
select select ""applied""
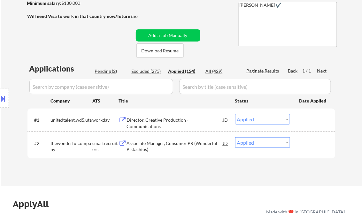
select select ""applied""
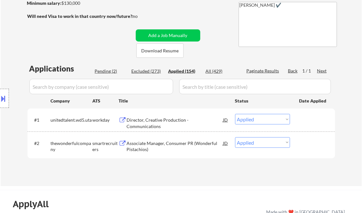
select select ""applied""
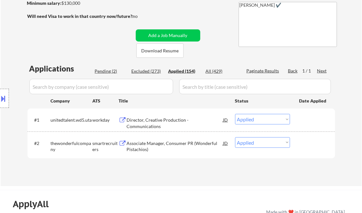
select select ""applied""
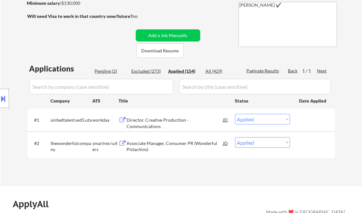
select select ""applied""
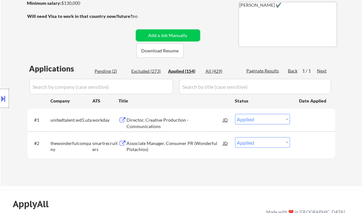
select select ""applied""
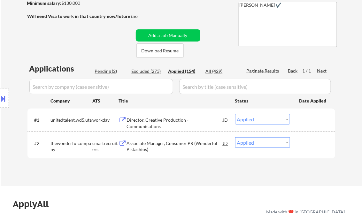
select select ""applied""
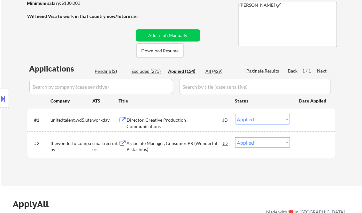
select select ""applied""
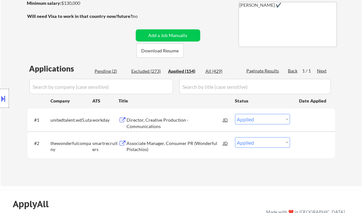
select select ""applied""
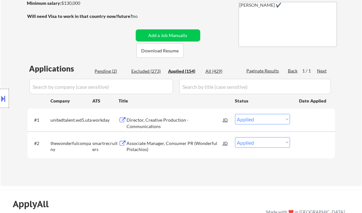
select select ""applied""
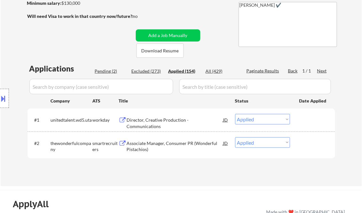
select select ""applied""
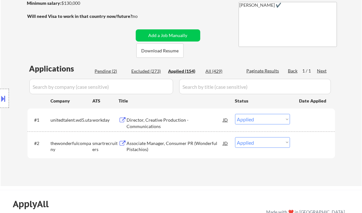
select select ""applied""
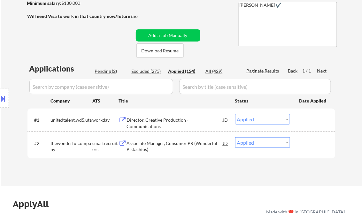
select select ""applied""
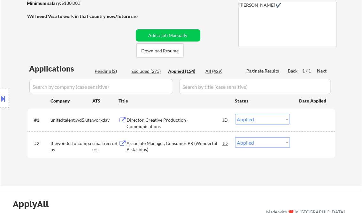
select select ""applied""
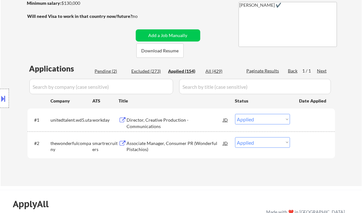
select select ""applied""
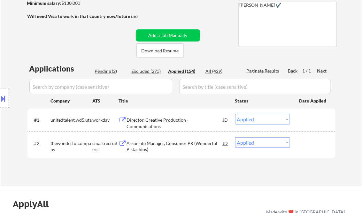
select select ""applied""
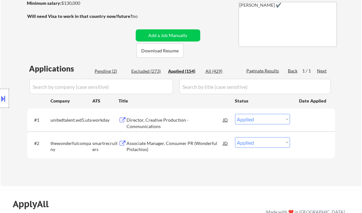
select select ""applied""
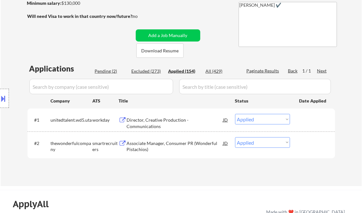
select select ""applied""
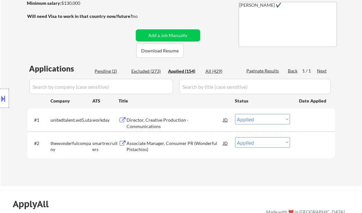
select select ""applied""
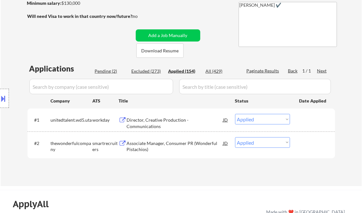
select select ""applied""
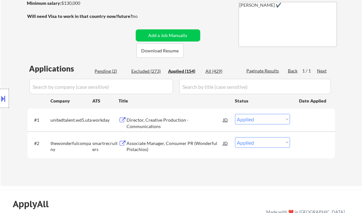
select select ""applied""
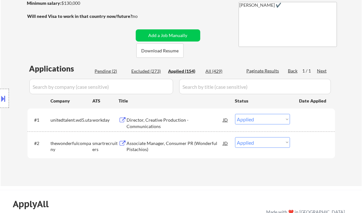
select select ""applied""
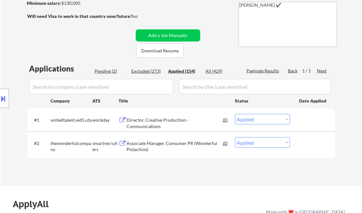
select select ""applied""
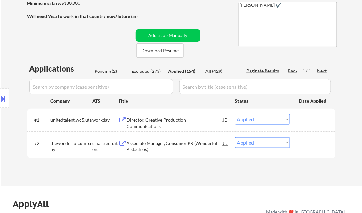
select select ""applied""
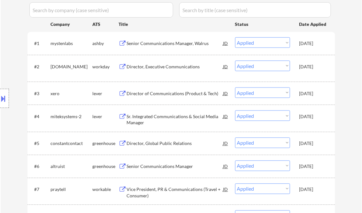
scroll to position [128, 0]
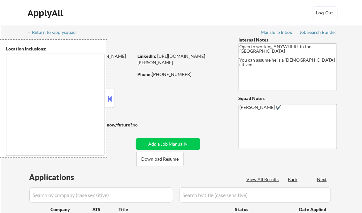
type textarea "[GEOGRAPHIC_DATA], [GEOGRAPHIC_DATA] [GEOGRAPHIC_DATA], [GEOGRAPHIC_DATA] [GEOG…"
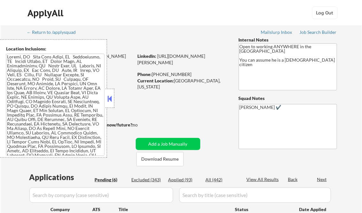
select select ""pending""
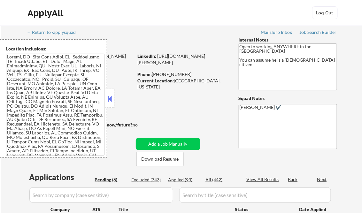
select select ""pending""
click at [109, 99] on button at bounding box center [109, 99] width 7 height 10
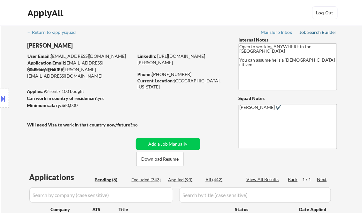
click at [312, 33] on div "Job Search Builder" at bounding box center [318, 32] width 37 height 4
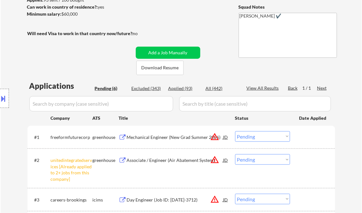
scroll to position [102, 0]
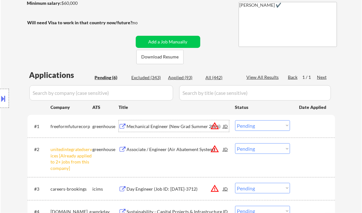
click at [180, 128] on div "Mechanical Engineer (New Grad Summer 2026)" at bounding box center [175, 126] width 96 height 6
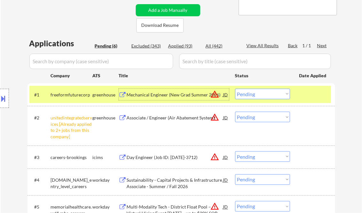
scroll to position [153, 0]
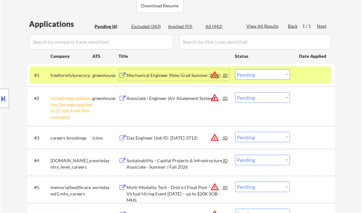
click at [259, 75] on select "Choose an option... Pending Applied Excluded (Questions) Excluded (Expired) Exc…" at bounding box center [262, 74] width 55 height 11
click at [235, 69] on select "Choose an option... Pending Applied Excluded (Questions) Excluded (Expired) Exc…" at bounding box center [262, 74] width 55 height 11
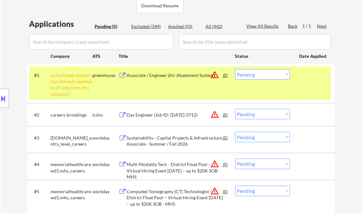
click at [259, 77] on select "Choose an option... Pending Applied Excluded (Questions) Excluded (Expired) Exc…" at bounding box center [262, 74] width 55 height 11
click at [235, 69] on select "Choose an option... Pending Applied Excluded (Questions) Excluded (Expired) Exc…" at bounding box center [262, 74] width 55 height 11
click at [310, 86] on div "#1 unitedintegratedservices [Already applied to 2+ jobs from this company] gree…" at bounding box center [179, 83] width 301 height 34
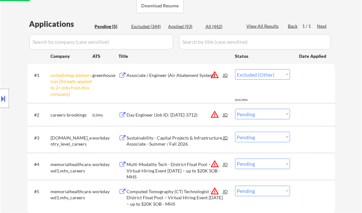
select select ""pending""
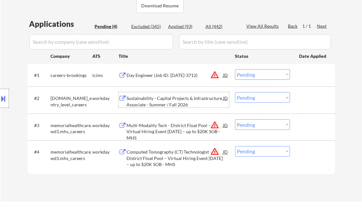
click at [167, 103] on div "Sustainability - Capital Projects & Infrastructure Associate - Summer / Fall 20…" at bounding box center [175, 101] width 96 height 12
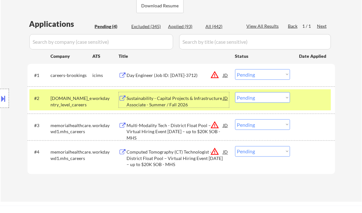
click at [270, 97] on select "Choose an option... Pending Applied Excluded (Questions) Excluded (Expired) Exc…" at bounding box center [262, 97] width 55 height 11
click at [254, 101] on select "Choose an option... Pending Applied Excluded (Questions) Excluded (Expired) Exc…" at bounding box center [262, 97] width 55 height 11
click at [235, 92] on select "Choose an option... Pending Applied Excluded (Questions) Excluded (Expired) Exc…" at bounding box center [262, 97] width 55 height 11
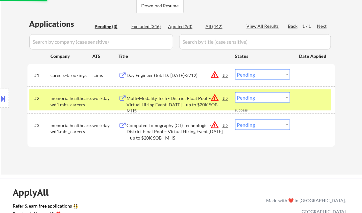
click at [157, 103] on div "Multi-Modality Tech - District Float Pool – Virtual Hiring Event [DATE] – up to…" at bounding box center [175, 104] width 96 height 19
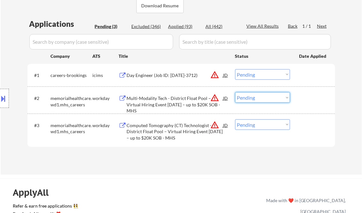
click at [252, 96] on select "Choose an option... Pending Applied Excluded (Questions) Excluded (Expired) Exc…" at bounding box center [262, 97] width 55 height 11
click at [235, 92] on select "Choose an option... Pending Applied Excluded (Questions) Excluded (Expired) Exc…" at bounding box center [262, 97] width 55 height 11
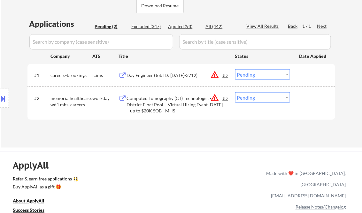
click at [160, 101] on div "Computed Tomography (CT) Technologist - District Float Pool – Virtual Hiring Ev…" at bounding box center [175, 104] width 96 height 19
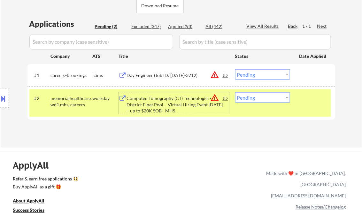
click at [258, 99] on select "Choose an option... Pending Applied Excluded (Questions) Excluded (Expired) Exc…" at bounding box center [262, 97] width 55 height 11
select select ""excluded__bad_match_""
click at [235, 92] on select "Choose an option... Pending Applied Excluded (Questions) Excluded (Expired) Exc…" at bounding box center [262, 97] width 55 height 11
click at [192, 148] on div "← Return to /applysquad Mailslurp Inbox Job Search Builder Jonathan Rovall User…" at bounding box center [181, 161] width 362 height 628
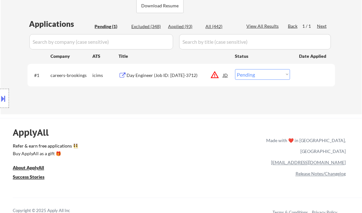
click at [178, 74] on div "Day Engineer (Job ID: [DATE]-3712)" at bounding box center [175, 75] width 96 height 6
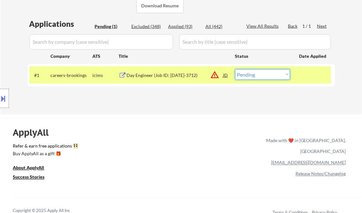
click at [266, 70] on select "Choose an option... Pending Applied Excluded (Questions) Excluded (Expired) Exc…" at bounding box center [262, 74] width 55 height 11
select select ""excluded__bad_match_""
click at [235, 69] on select "Choose an option... Pending Applied Excluded (Questions) Excluded (Expired) Exc…" at bounding box center [262, 74] width 55 height 11
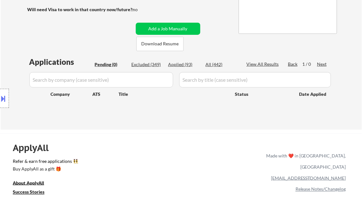
scroll to position [77, 0]
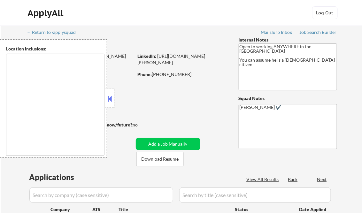
type textarea "[GEOGRAPHIC_DATA], [GEOGRAPHIC_DATA] [GEOGRAPHIC_DATA], [GEOGRAPHIC_DATA] [GEOG…"
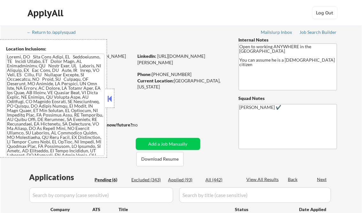
select select ""pending""
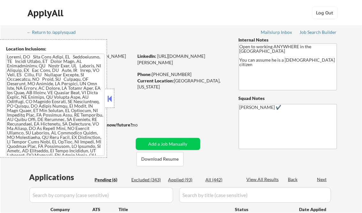
select select ""pending""
click at [109, 96] on button at bounding box center [109, 99] width 7 height 10
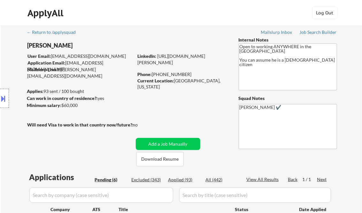
click at [186, 180] on div "Applied (93)" at bounding box center [184, 180] width 32 height 6
select select ""applied""
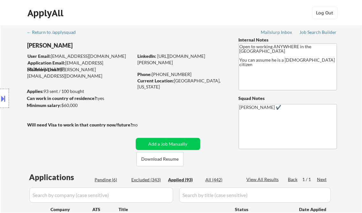
select select ""applied""
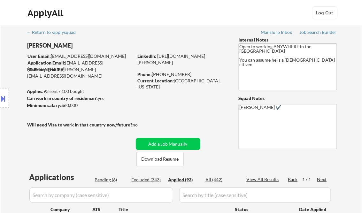
select select ""applied""
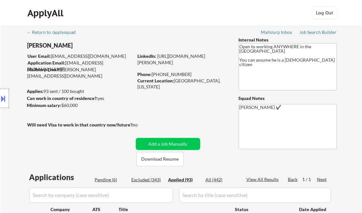
select select ""applied""
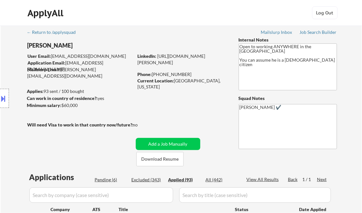
select select ""applied""
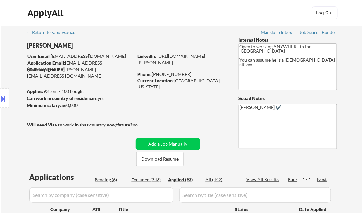
select select ""applied""
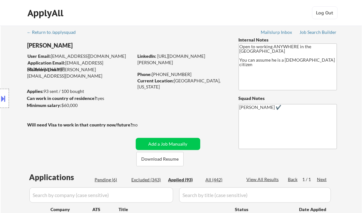
select select ""applied""
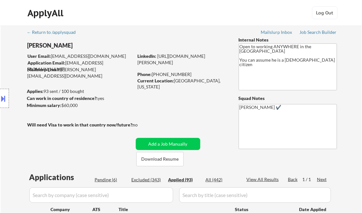
select select ""applied""
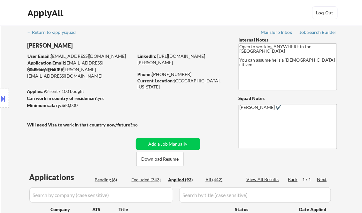
select select ""applied""
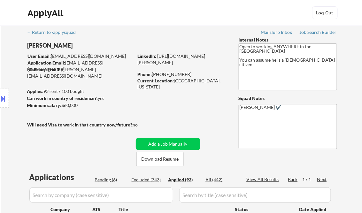
select select ""applied""
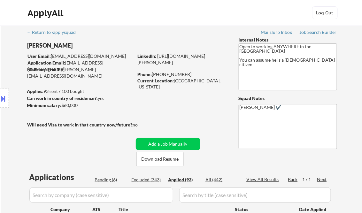
select select ""applied""
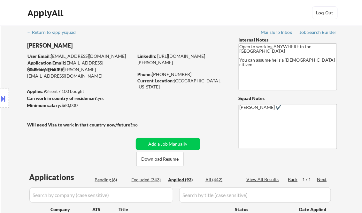
select select ""applied""
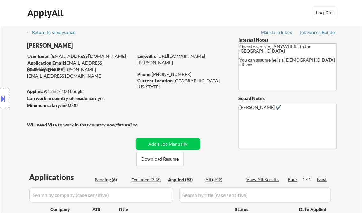
select select ""applied""
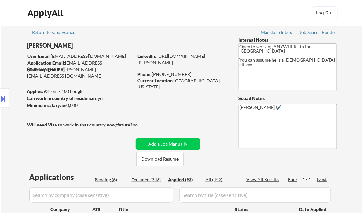
select select ""applied""
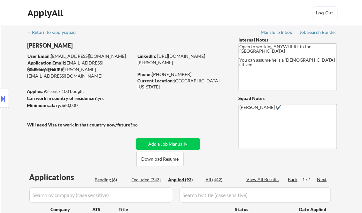
select select ""applied""
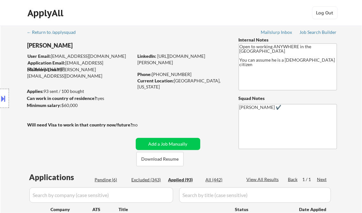
select select ""applied""
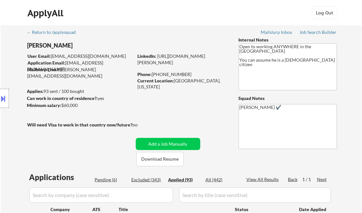
select select ""applied""
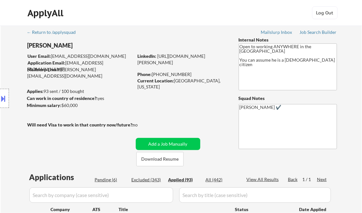
select select ""applied""
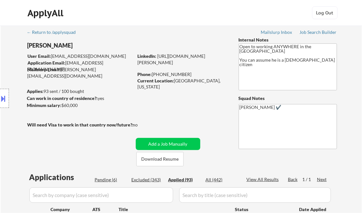
select select ""applied""
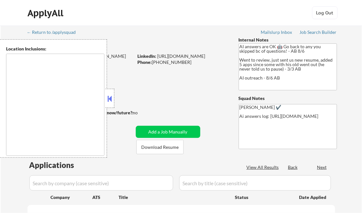
type textarea "[GEOGRAPHIC_DATA], [GEOGRAPHIC_DATA] [GEOGRAPHIC_DATA], [GEOGRAPHIC_DATA] [GEOG…"
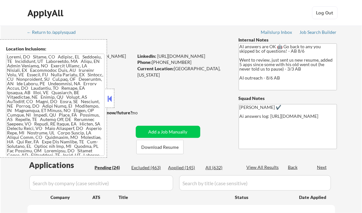
select select ""pending""
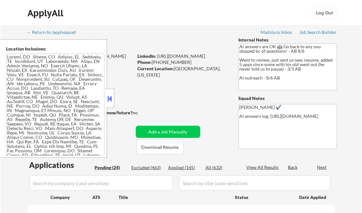
select select ""pending""
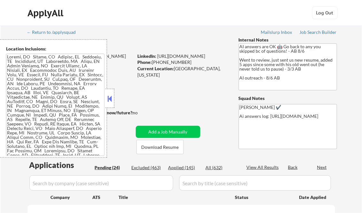
select select ""pending""
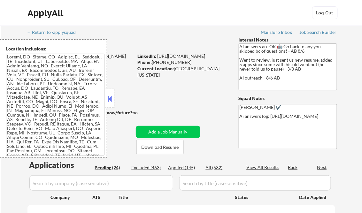
select select ""pending""
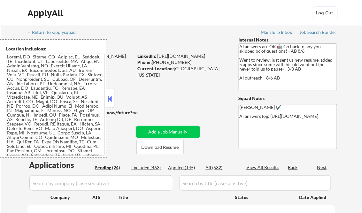
select select ""pending""
click at [110, 98] on button at bounding box center [109, 99] width 7 height 10
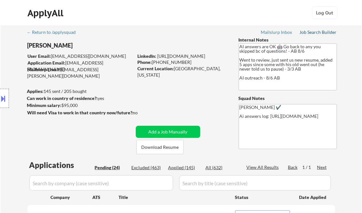
click at [317, 33] on div "Job Search Builder" at bounding box center [318, 32] width 37 height 4
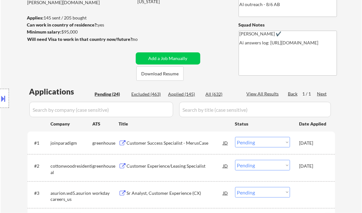
scroll to position [77, 0]
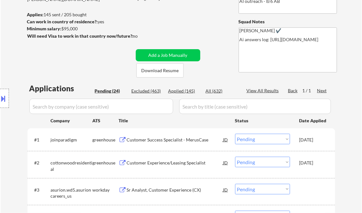
click at [176, 90] on div "Applied (145)" at bounding box center [184, 91] width 32 height 6
click at [263, 92] on div "View All Results" at bounding box center [264, 91] width 34 height 6
select select ""applied""
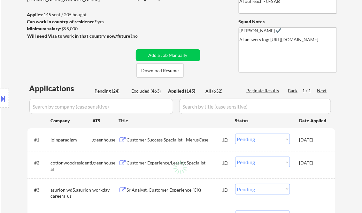
select select ""applied""
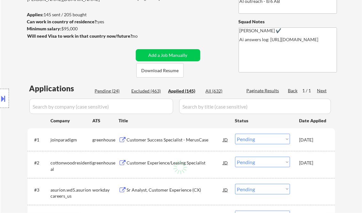
select select ""applied""
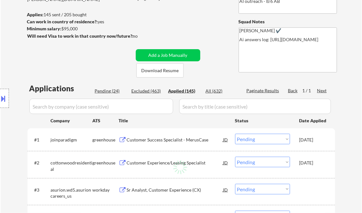
select select ""applied""
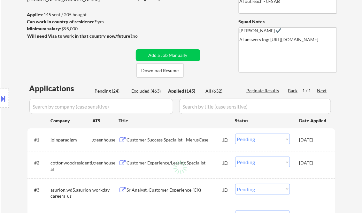
select select ""applied""
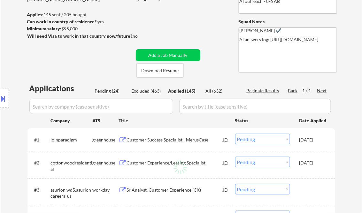
select select ""applied""
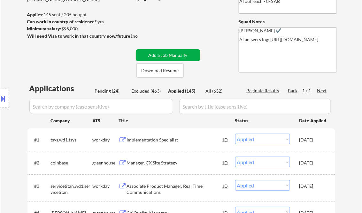
select select ""applied""
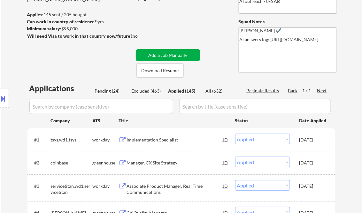
select select ""applied""
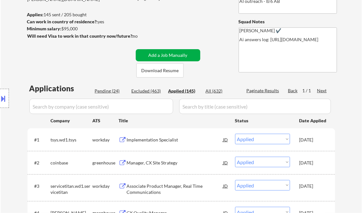
select select ""applied""
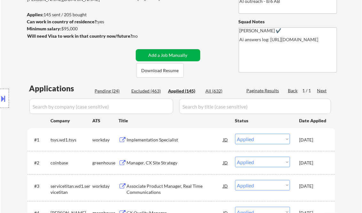
select select ""applied""
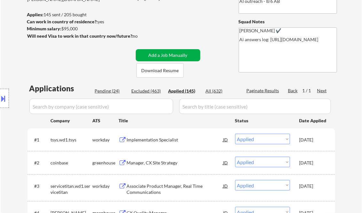
select select ""applied""
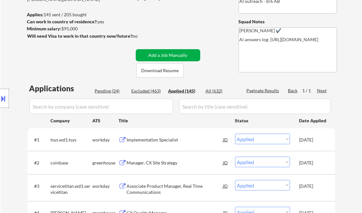
select select ""applied""
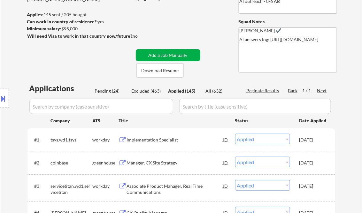
select select ""applied""
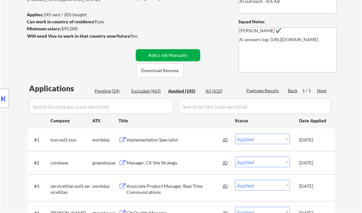
select select ""applied""
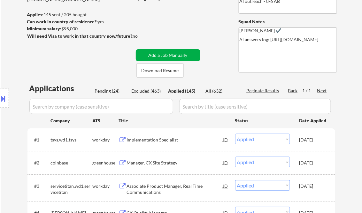
select select ""applied""
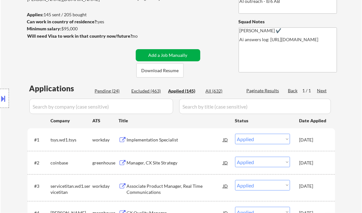
select select ""applied""
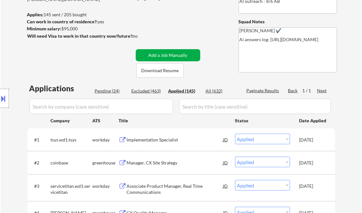
select select ""applied""
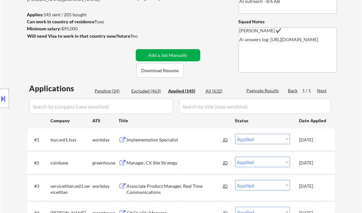
select select ""applied""
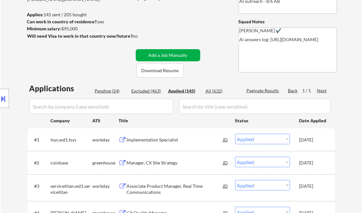
select select ""applied""
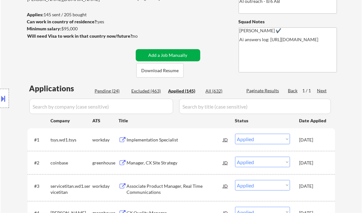
select select ""applied""
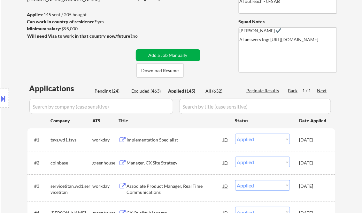
select select ""applied""
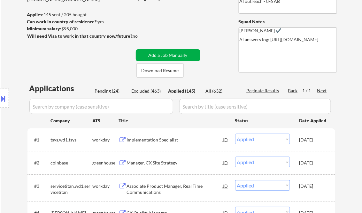
select select ""applied""
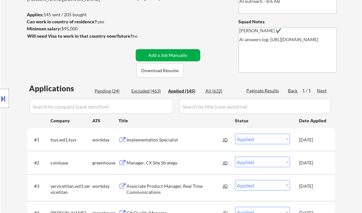
select select ""applied""
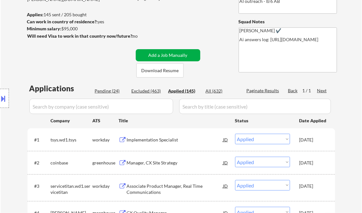
select select ""applied""
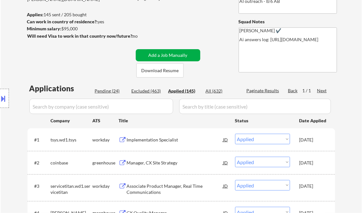
select select ""applied""
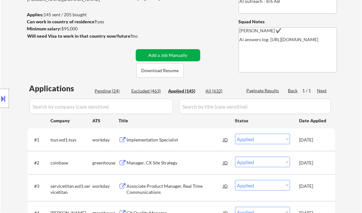
select select ""applied""
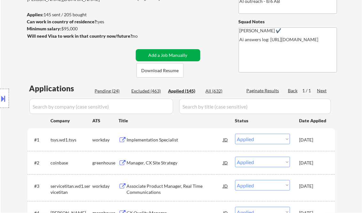
select select ""applied""
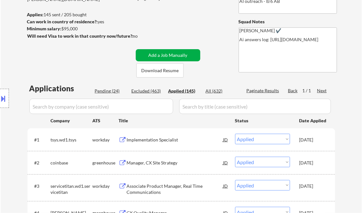
select select ""applied""
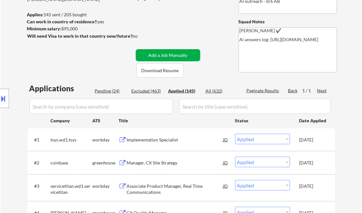
select select ""applied""
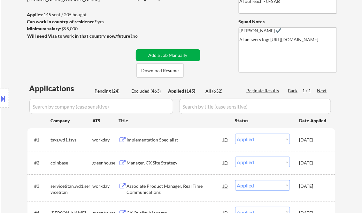
select select ""applied""
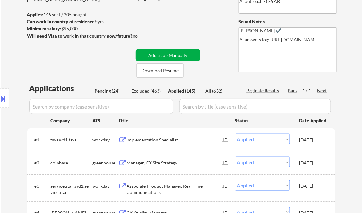
select select ""applied""
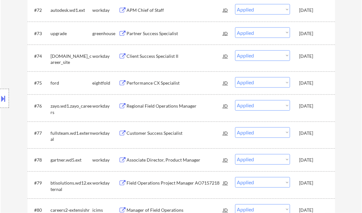
select select ""applied""
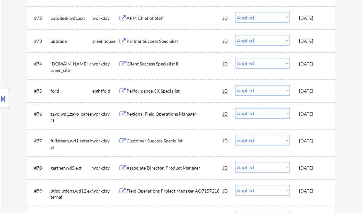
select select ""applied""
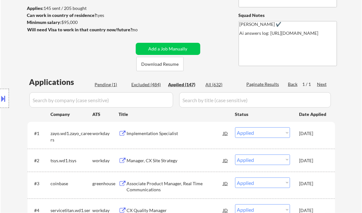
scroll to position [96, 0]
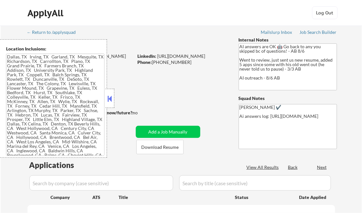
type textarea "[GEOGRAPHIC_DATA], [GEOGRAPHIC_DATA] [GEOGRAPHIC_DATA], [GEOGRAPHIC_DATA] [GEOG…"
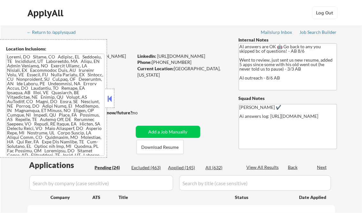
select select ""pending""
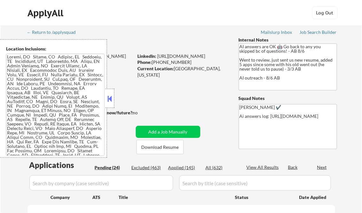
select select ""pending""
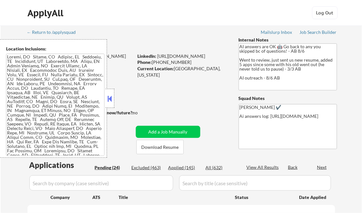
select select ""pending""
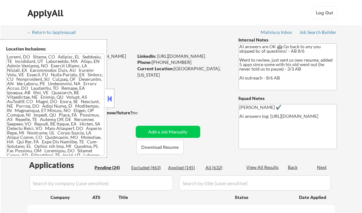
select select ""pending""
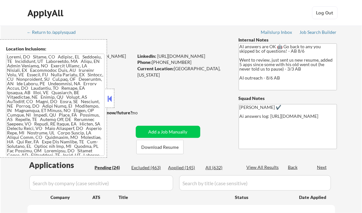
select select ""pending""
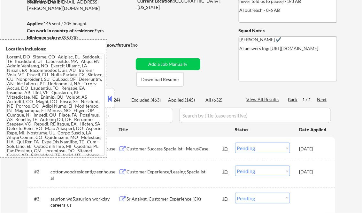
scroll to position [77, 0]
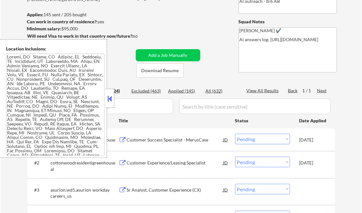
click at [109, 98] on button at bounding box center [109, 99] width 7 height 10
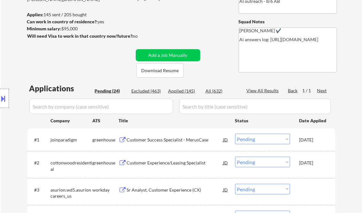
click at [177, 141] on div "Customer Success Specialist - MerusCase" at bounding box center [175, 140] width 96 height 6
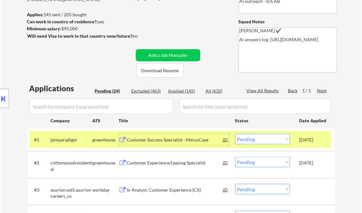
click at [296, 142] on div "#1 joinparadigm greenhouse Customer Success Specialist - MerusCase JD Choose an…" at bounding box center [179, 139] width 301 height 17
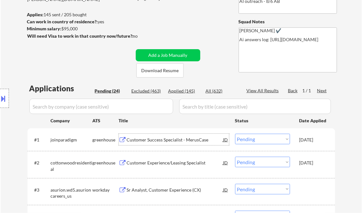
click at [169, 141] on div "Customer Success Specialist - MerusCase" at bounding box center [175, 140] width 96 height 6
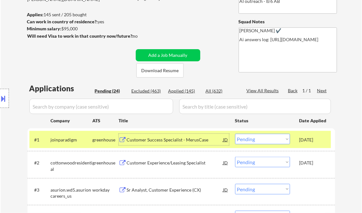
click at [167, 139] on div "Customer Success Specialist - MerusCase" at bounding box center [175, 140] width 96 height 6
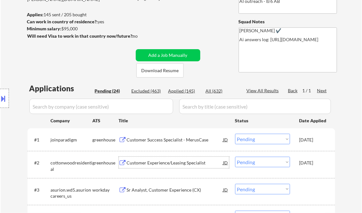
click at [166, 161] on div "Customer Experience/Leasing Specialist" at bounding box center [175, 163] width 96 height 6
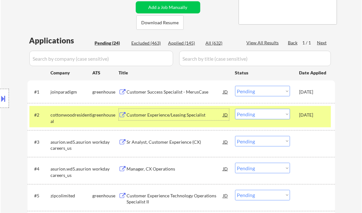
scroll to position [128, 0]
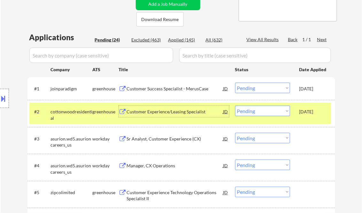
click at [159, 141] on div "Sr Analyst, Customer Experience (CX)" at bounding box center [175, 139] width 96 height 6
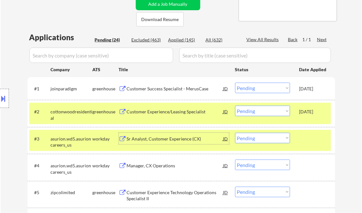
click at [310, 121] on div "#2 cottonwoodresidential greenhouse Customer Experience/Leasing Specialist JD C…" at bounding box center [179, 113] width 301 height 21
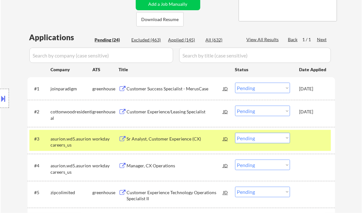
click at [308, 137] on div at bounding box center [313, 138] width 28 height 11
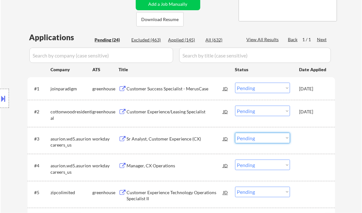
drag, startPoint x: 283, startPoint y: 138, endPoint x: 289, endPoint y: 139, distance: 6.6
click at [283, 138] on select "Choose an option... Pending Applied Excluded (Questions) Excluded (Expired) Exc…" at bounding box center [262, 138] width 55 height 11
click at [235, 133] on select "Choose an option... Pending Applied Excluded (Questions) Excluded (Expired) Exc…" at bounding box center [262, 138] width 55 height 11
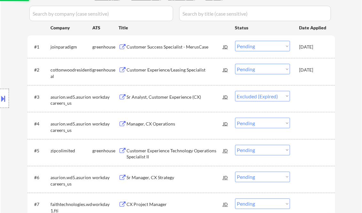
scroll to position [179, 0]
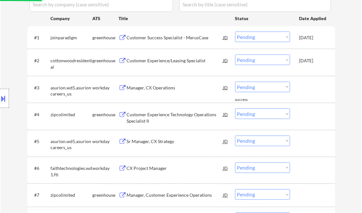
click at [161, 87] on div "Manager, CX Operations" at bounding box center [175, 88] width 96 height 6
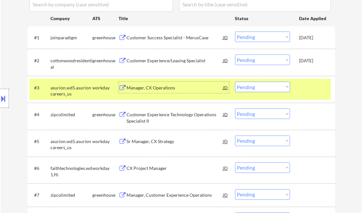
click at [159, 89] on div "Manager, CX Operations" at bounding box center [175, 88] width 96 height 6
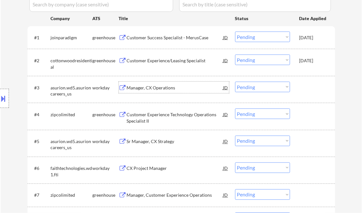
click at [6, 96] on button at bounding box center [3, 98] width 7 height 11
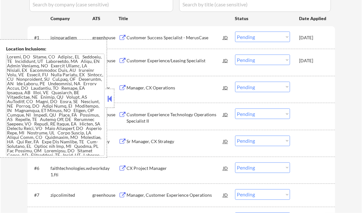
click at [110, 98] on button at bounding box center [109, 99] width 7 height 10
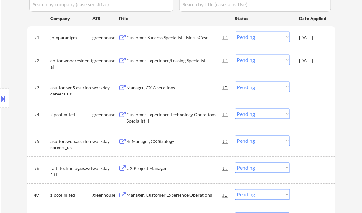
click at [259, 86] on select "Choose an option... Pending Applied Excluded (Questions) Excluded (Expired) Exc…" at bounding box center [262, 87] width 55 height 11
click at [235, 82] on select "Choose an option... Pending Applied Excluded (Questions) Excluded (Expired) Exc…" at bounding box center [262, 87] width 55 height 11
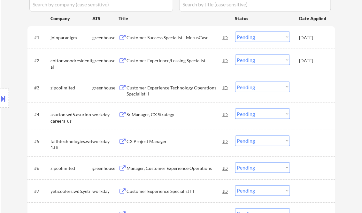
click at [165, 90] on div "Customer Experience Technology Operations Specialist II" at bounding box center [175, 91] width 96 height 12
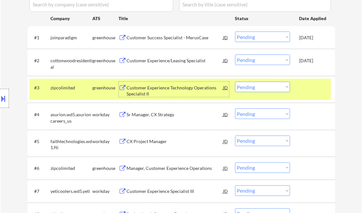
drag, startPoint x: 249, startPoint y: 89, endPoint x: 253, endPoint y: 92, distance: 5.2
click at [249, 89] on select "Choose an option... Pending Applied Excluded (Questions) Excluded (Expired) Exc…" at bounding box center [262, 87] width 55 height 11
click at [235, 82] on select "Choose an option... Pending Applied Excluded (Questions) Excluded (Expired) Exc…" at bounding box center [262, 87] width 55 height 11
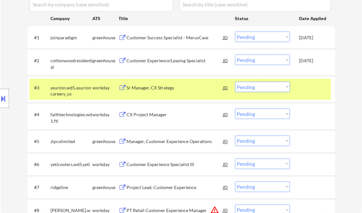
click at [162, 89] on div "Sr Manager, CX Strategy" at bounding box center [175, 88] width 96 height 6
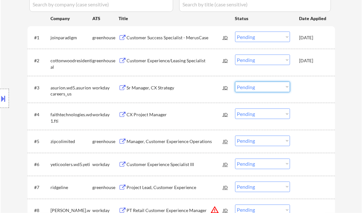
click at [257, 88] on select "Choose an option... Pending Applied Excluded (Questions) Excluded (Expired) Exc…" at bounding box center [262, 87] width 55 height 11
click at [235, 82] on select "Choose an option... Pending Applied Excluded (Questions) Excluded (Expired) Exc…" at bounding box center [262, 87] width 55 height 11
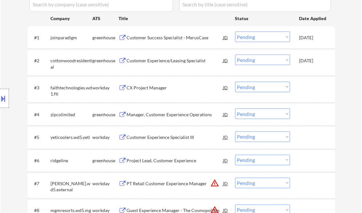
click at [146, 89] on div "CX Project Manager" at bounding box center [175, 88] width 96 height 6
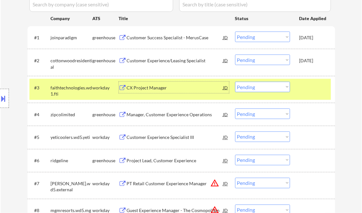
drag, startPoint x: 257, startPoint y: 88, endPoint x: 264, endPoint y: 93, distance: 8.5
click at [257, 88] on select "Choose an option... Pending Applied Excluded (Questions) Excluded (Expired) Exc…" at bounding box center [262, 87] width 55 height 11
click at [235, 82] on select "Choose an option... Pending Applied Excluded (Questions) Excluded (Expired) Exc…" at bounding box center [262, 87] width 55 height 11
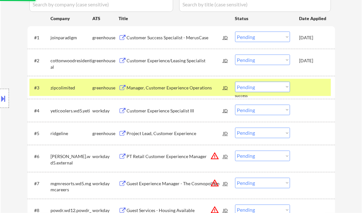
click at [157, 91] on div "Manager, Customer Experience Operations" at bounding box center [175, 87] width 96 height 11
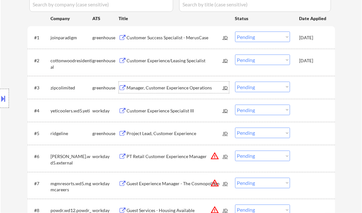
drag, startPoint x: 247, startPoint y: 89, endPoint x: 259, endPoint y: 92, distance: 12.2
click at [247, 89] on select "Choose an option... Pending Applied Excluded (Questions) Excluded (Expired) Exc…" at bounding box center [262, 87] width 55 height 11
click at [235, 82] on select "Choose an option... Pending Applied Excluded (Questions) Excluded (Expired) Exc…" at bounding box center [262, 87] width 55 height 11
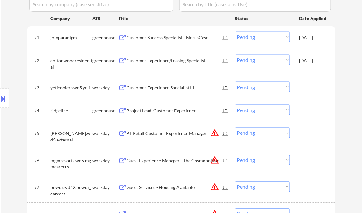
click at [162, 87] on div "Customer Experience Specialist III" at bounding box center [175, 88] width 96 height 6
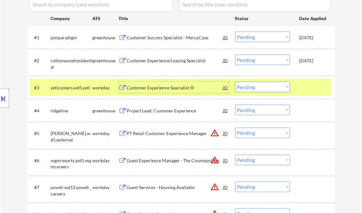
drag, startPoint x: 250, startPoint y: 85, endPoint x: 256, endPoint y: 90, distance: 7.7
click at [250, 85] on select "Choose an option... Pending Applied Excluded (Questions) Excluded (Expired) Exc…" at bounding box center [262, 87] width 55 height 11
click at [235, 82] on select "Choose an option... Pending Applied Excluded (Questions) Excluded (Expired) Exc…" at bounding box center [262, 87] width 55 height 11
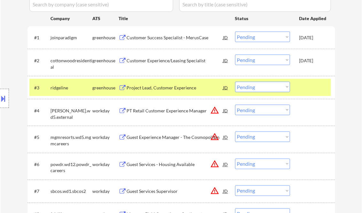
click at [161, 88] on div "Project Lead, Customer Experience" at bounding box center [175, 88] width 96 height 6
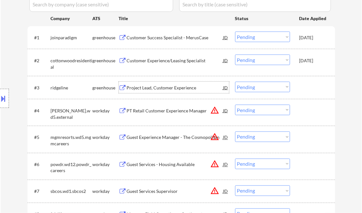
drag, startPoint x: 250, startPoint y: 88, endPoint x: 255, endPoint y: 91, distance: 5.7
click at [250, 88] on select "Choose an option... Pending Applied Excluded (Questions) Excluded (Expired) Exc…" at bounding box center [262, 87] width 55 height 11
click at [235, 82] on select "Choose an option... Pending Applied Excluded (Questions) Excluded (Expired) Exc…" at bounding box center [262, 87] width 55 height 11
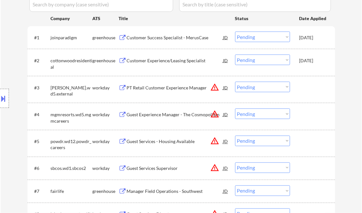
click at [171, 89] on div "PT Retail Customer Experience Manager" at bounding box center [175, 88] width 96 height 6
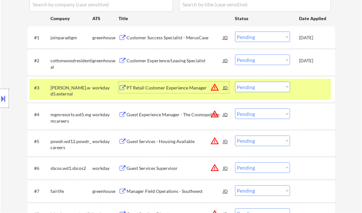
drag, startPoint x: 257, startPoint y: 88, endPoint x: 268, endPoint y: 92, distance: 11.6
click at [257, 88] on select "Choose an option... Pending Applied Excluded (Questions) Excluded (Expired) Exc…" at bounding box center [262, 87] width 55 height 11
click at [235, 82] on select "Choose an option... Pending Applied Excluded (Questions) Excluded (Expired) Exc…" at bounding box center [262, 87] width 55 height 11
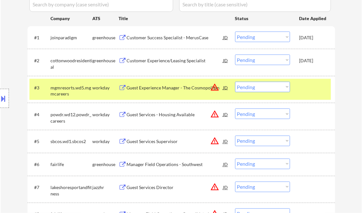
click at [176, 90] on div "Guest Experience Manager - The Cosmopolitan" at bounding box center [175, 88] width 96 height 6
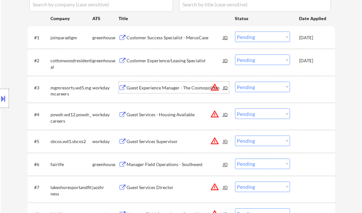
drag, startPoint x: 258, startPoint y: 87, endPoint x: 263, endPoint y: 92, distance: 7.2
click at [258, 87] on select "Choose an option... Pending Applied Excluded (Questions) Excluded (Expired) Exc…" at bounding box center [262, 87] width 55 height 11
click at [235, 82] on select "Choose an option... Pending Applied Excluded (Questions) Excluded (Expired) Exc…" at bounding box center [262, 87] width 55 height 11
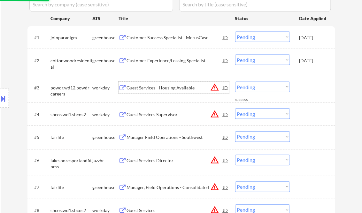
click at [168, 91] on div "Guest Services - Housing Available" at bounding box center [175, 87] width 96 height 11
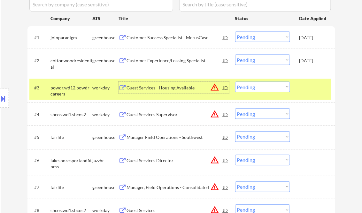
drag, startPoint x: 255, startPoint y: 86, endPoint x: 262, endPoint y: 93, distance: 10.4
click at [255, 86] on select "Choose an option... Pending Applied Excluded (Questions) Excluded (Expired) Exc…" at bounding box center [262, 87] width 55 height 11
click at [235, 82] on select "Choose an option... Pending Applied Excluded (Questions) Excluded (Expired) Exc…" at bounding box center [262, 87] width 55 height 11
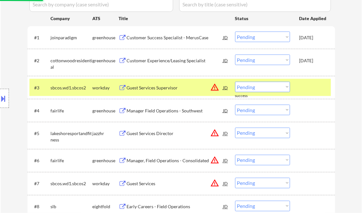
click at [158, 86] on div "Guest Services Supervisor" at bounding box center [175, 88] width 96 height 6
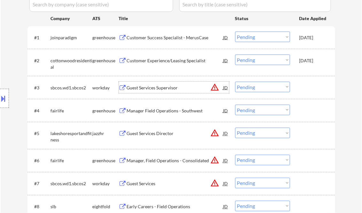
drag, startPoint x: 255, startPoint y: 87, endPoint x: 261, endPoint y: 92, distance: 7.7
click at [255, 87] on select "Choose an option... Pending Applied Excluded (Questions) Excluded (Expired) Exc…" at bounding box center [262, 87] width 55 height 11
click at [235, 82] on select "Choose an option... Pending Applied Excluded (Questions) Excluded (Expired) Exc…" at bounding box center [262, 87] width 55 height 11
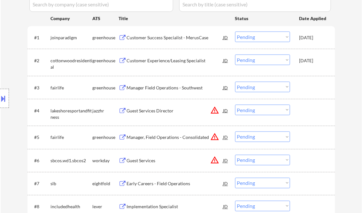
click at [164, 89] on div "Manager Field Operations - Southwest" at bounding box center [175, 88] width 96 height 6
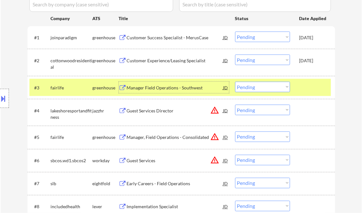
drag, startPoint x: 248, startPoint y: 87, endPoint x: 254, endPoint y: 93, distance: 8.1
click at [248, 87] on select "Choose an option... Pending Applied Excluded (Questions) Excluded (Expired) Exc…" at bounding box center [262, 87] width 55 height 11
click at [235, 82] on select "Choose an option... Pending Applied Excluded (Questions) Excluded (Expired) Exc…" at bounding box center [262, 87] width 55 height 11
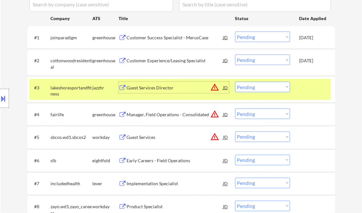
click at [156, 88] on div "Guest Services Director" at bounding box center [175, 88] width 96 height 6
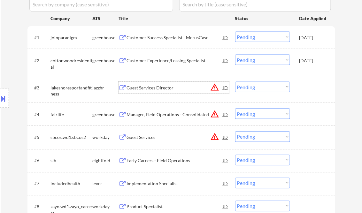
drag, startPoint x: 264, startPoint y: 86, endPoint x: 266, endPoint y: 91, distance: 5.2
click at [264, 86] on select "Choose an option... Pending Applied Excluded (Questions) Excluded (Expired) Exc…" at bounding box center [262, 87] width 55 height 11
click at [235, 82] on select "Choose an option... Pending Applied Excluded (Questions) Excluded (Expired) Exc…" at bounding box center [262, 87] width 55 height 11
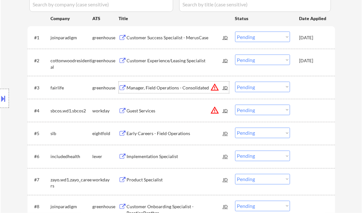
click at [151, 88] on div "Manager, Field Operations - Consolidated" at bounding box center [175, 88] width 96 height 6
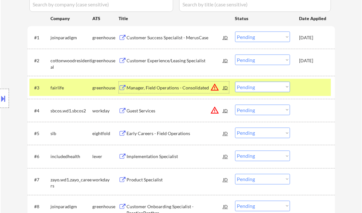
click at [258, 88] on select "Choose an option... Pending Applied Excluded (Questions) Excluded (Expired) Exc…" at bounding box center [262, 87] width 55 height 11
click at [235, 82] on select "Choose an option... Pending Applied Excluded (Questions) Excluded (Expired) Exc…" at bounding box center [262, 87] width 55 height 11
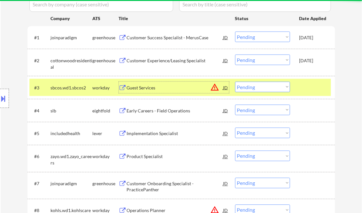
click at [143, 88] on div "Guest Services" at bounding box center [175, 88] width 96 height 6
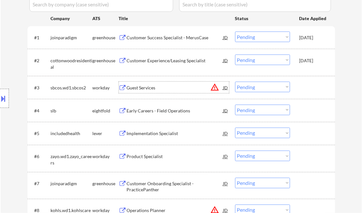
click at [248, 86] on select "Choose an option... Pending Applied Excluded (Questions) Excluded (Expired) Exc…" at bounding box center [262, 87] width 55 height 11
click at [235, 82] on select "Choose an option... Pending Applied Excluded (Questions) Excluded (Expired) Exc…" at bounding box center [262, 87] width 55 height 11
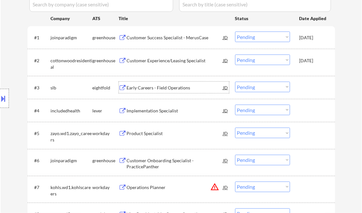
click at [158, 89] on div "Early Careers - Field Operations" at bounding box center [175, 88] width 96 height 6
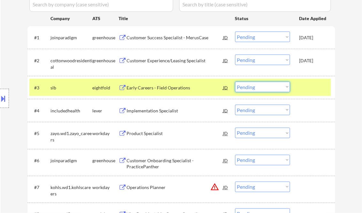
drag, startPoint x: 247, startPoint y: 85, endPoint x: 264, endPoint y: 92, distance: 18.5
click at [247, 85] on select "Choose an option... Pending Applied Excluded (Questions) Excluded (Expired) Exc…" at bounding box center [262, 87] width 55 height 11
click at [235, 82] on select "Choose an option... Pending Applied Excluded (Questions) Excluded (Expired) Exc…" at bounding box center [262, 87] width 55 height 11
click at [151, 112] on div "Implementation Specialist" at bounding box center [175, 111] width 96 height 6
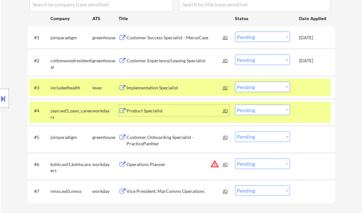
click at [279, 87] on select "Choose an option... Pending Applied Excluded (Questions) Excluded (Expired) Exc…" at bounding box center [262, 87] width 55 height 11
click at [235, 82] on select "Choose an option... Pending Applied Excluded (Questions) Excluded (Expired) Exc…" at bounding box center [262, 87] width 55 height 11
click at [304, 105] on div at bounding box center [313, 110] width 28 height 11
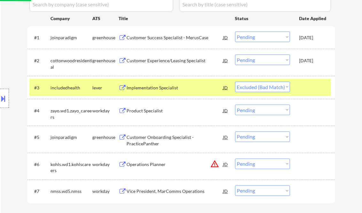
click at [307, 93] on div at bounding box center [313, 87] width 28 height 11
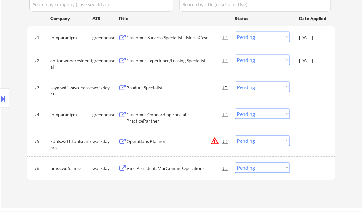
click at [145, 90] on div "Product Specialist" at bounding box center [175, 88] width 96 height 6
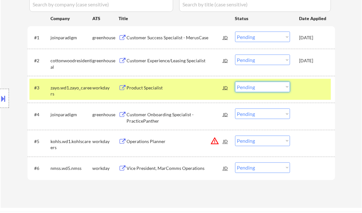
drag, startPoint x: 273, startPoint y: 89, endPoint x: 272, endPoint y: 92, distance: 3.6
click at [273, 88] on select "Choose an option... Pending Applied Excluded (Questions) Excluded (Expired) Exc…" at bounding box center [262, 87] width 55 height 11
click at [235, 82] on select "Choose an option... Pending Applied Excluded (Questions) Excluded (Expired) Exc…" at bounding box center [262, 87] width 55 height 11
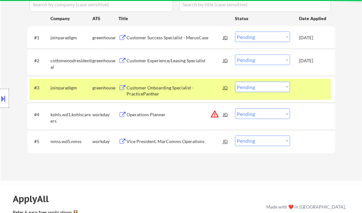
click at [149, 93] on div "Customer Onboarding Specialist - PracticePanther" at bounding box center [175, 91] width 96 height 12
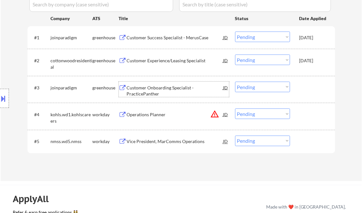
drag, startPoint x: 253, startPoint y: 88, endPoint x: 260, endPoint y: 92, distance: 8.2
click at [253, 88] on select "Choose an option... Pending Applied Excluded (Questions) Excluded (Expired) Exc…" at bounding box center [262, 87] width 55 height 11
click at [235, 82] on select "Choose an option... Pending Applied Excluded (Questions) Excluded (Expired) Exc…" at bounding box center [262, 87] width 55 height 11
click at [157, 115] on div "Operations Planner" at bounding box center [175, 114] width 96 height 6
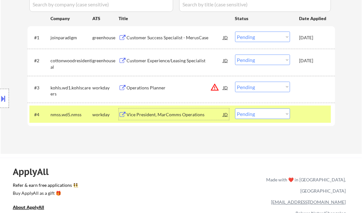
click at [275, 86] on select "Choose an option... Pending Applied Excluded (Questions) Excluded (Expired) Exc…" at bounding box center [262, 87] width 55 height 11
click at [235, 82] on select "Choose an option... Pending Applied Excluded (Questions) Excluded (Expired) Exc…" at bounding box center [262, 87] width 55 height 11
click at [151, 116] on div "Vice President, MarComms Operations" at bounding box center [175, 114] width 96 height 6
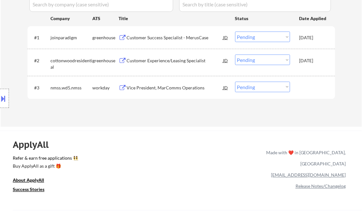
click at [259, 87] on select "Choose an option... Pending Applied Excluded (Questions) Excluded (Expired) Exc…" at bounding box center [262, 87] width 55 height 11
select select ""excluded__bad_match_""
click at [235, 82] on select "Choose an option... Pending Applied Excluded (Questions) Excluded (Expired) Exc…" at bounding box center [262, 87] width 55 height 11
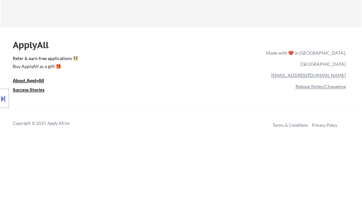
scroll to position [153, 0]
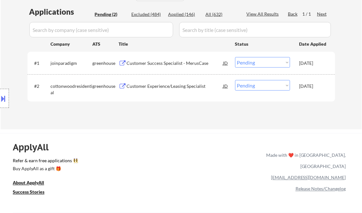
click at [165, 64] on div "Customer Success Specialist - MerusCase" at bounding box center [175, 63] width 96 height 6
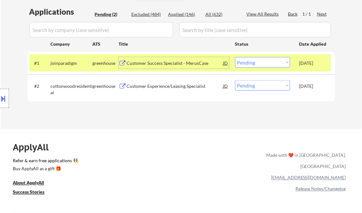
click at [175, 86] on div "Customer Experience/Leasing Specialist" at bounding box center [175, 86] width 96 height 6
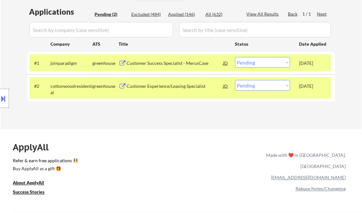
click at [288, 85] on select "Choose an option... Pending Applied Excluded (Questions) Excluded (Expired) Exc…" at bounding box center [262, 85] width 55 height 11
select select ""applied""
click at [235, 80] on select "Choose an option... Pending Applied Excluded (Questions) Excluded (Expired) Exc…" at bounding box center [262, 85] width 55 height 11
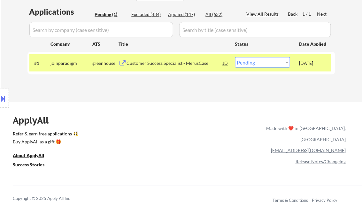
click at [178, 64] on div "Customer Success Specialist - MerusCase" at bounding box center [175, 63] width 96 height 6
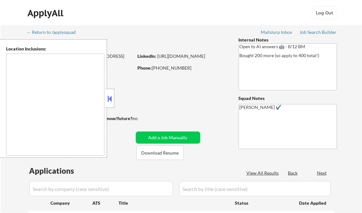
type textarea "remote"
select select ""pending""
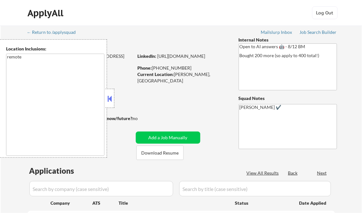
select select ""pending""
click at [112, 98] on button at bounding box center [109, 99] width 7 height 10
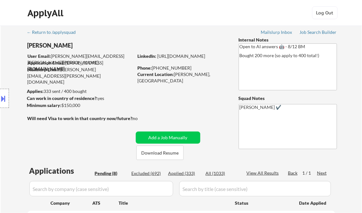
click at [310, 31] on div "Job Search Builder" at bounding box center [318, 32] width 37 height 4
select select ""pending""
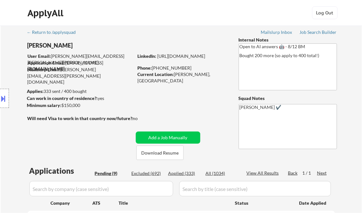
select select ""pending""
type textarea "[PERSON_NAME] ✔️ AI answers log: [URL][DOMAIN_NAME]"
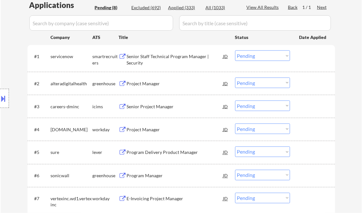
scroll to position [179, 0]
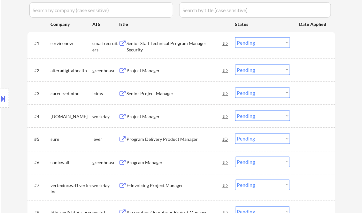
click at [156, 47] on div "Senior Staff Technical Program Manager | Security" at bounding box center [175, 46] width 96 height 12
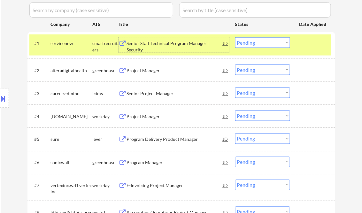
click at [4, 101] on button at bounding box center [3, 98] width 7 height 11
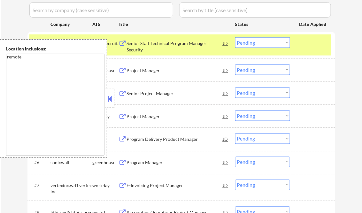
click at [110, 97] on button at bounding box center [109, 99] width 7 height 10
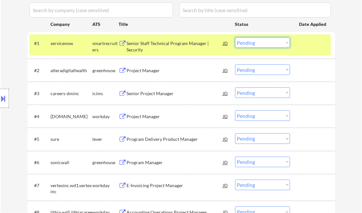
drag, startPoint x: 257, startPoint y: 43, endPoint x: 253, endPoint y: 49, distance: 6.8
click at [257, 43] on select "Choose an option... Pending Applied Excluded (Questions) Excluded (Expired) Exc…" at bounding box center [262, 42] width 55 height 11
click at [235, 37] on select "Choose an option... Pending Applied Excluded (Questions) Excluded (Expired) Exc…" at bounding box center [262, 42] width 55 height 11
click at [150, 71] on div "Project Manager" at bounding box center [175, 70] width 96 height 6
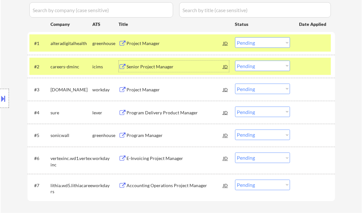
click at [307, 68] on div at bounding box center [313, 66] width 28 height 11
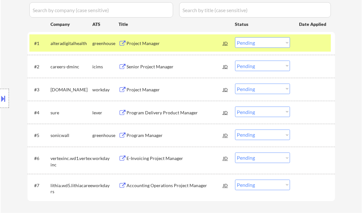
click at [308, 43] on div at bounding box center [313, 42] width 28 height 11
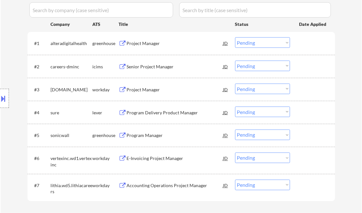
drag, startPoint x: 285, startPoint y: 42, endPoint x: 285, endPoint y: 48, distance: 6.1
click at [285, 42] on select "Choose an option... Pending Applied Excluded (Questions) Excluded (Expired) Exc…" at bounding box center [262, 42] width 55 height 11
click at [235, 37] on select "Choose an option... Pending Applied Excluded (Questions) Excluded (Expired) Exc…" at bounding box center [262, 42] width 55 height 11
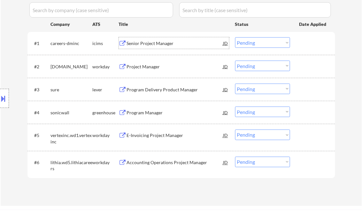
click at [159, 42] on div "Senior Project Manager" at bounding box center [175, 43] width 96 height 6
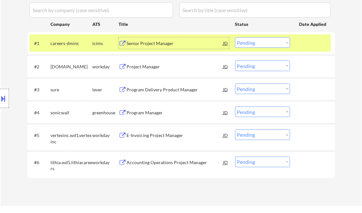
drag, startPoint x: 258, startPoint y: 44, endPoint x: 268, endPoint y: 49, distance: 10.7
click at [258, 44] on select "Choose an option... Pending Applied Excluded (Questions) Excluded (Expired) Exc…" at bounding box center [262, 42] width 55 height 11
click at [235, 37] on select "Choose an option... Pending Applied Excluded (Questions) Excluded (Expired) Exc…" at bounding box center [262, 42] width 55 height 11
click at [141, 67] on div "Project Manager" at bounding box center [175, 67] width 96 height 6
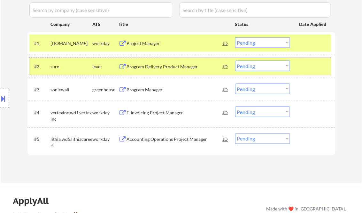
click at [314, 64] on div at bounding box center [313, 66] width 28 height 11
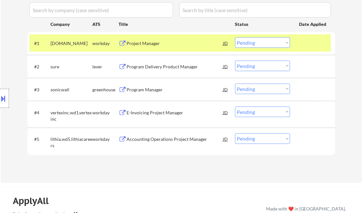
click at [311, 48] on div at bounding box center [313, 42] width 28 height 11
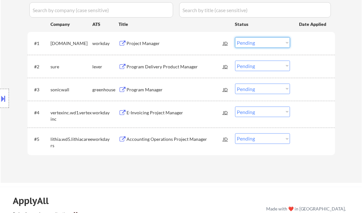
drag, startPoint x: 277, startPoint y: 42, endPoint x: 278, endPoint y: 48, distance: 6.4
click at [278, 42] on select "Choose an option... Pending Applied Excluded (Questions) Excluded (Expired) Exc…" at bounding box center [262, 42] width 55 height 11
click at [235, 37] on select "Choose an option... Pending Applied Excluded (Questions) Excluded (Expired) Exc…" at bounding box center [262, 42] width 55 height 11
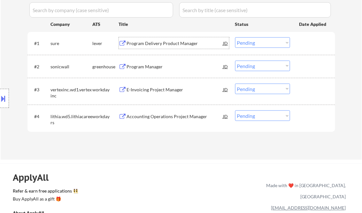
click at [165, 43] on div "Program Delivery Product Manager" at bounding box center [175, 43] width 96 height 6
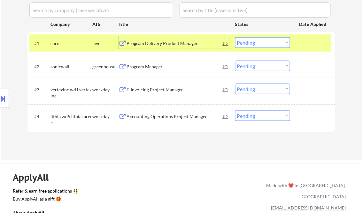
click at [252, 39] on select "Choose an option... Pending Applied Excluded (Questions) Excluded (Expired) Exc…" at bounding box center [262, 42] width 55 height 11
click at [235, 37] on select "Choose an option... Pending Applied Excluded (Questions) Excluded (Expired) Exc…" at bounding box center [262, 42] width 55 height 11
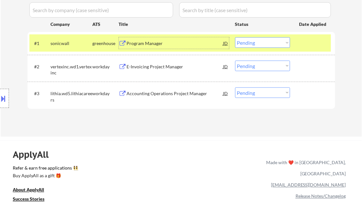
click at [148, 48] on div "Program Manager" at bounding box center [175, 42] width 96 height 11
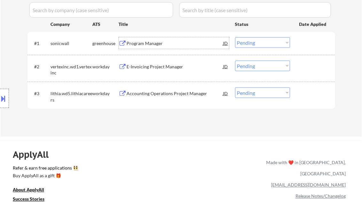
drag, startPoint x: 263, startPoint y: 41, endPoint x: 263, endPoint y: 47, distance: 6.1
click at [263, 41] on select "Choose an option... Pending Applied Excluded (Questions) Excluded (Expired) Exc…" at bounding box center [262, 42] width 55 height 11
click at [262, 44] on select "Choose an option... Pending Applied Excluded (Questions) Excluded (Expired) Exc…" at bounding box center [262, 42] width 55 height 11
click at [235, 37] on select "Choose an option... Pending Applied Excluded (Questions) Excluded (Expired) Exc…" at bounding box center [262, 42] width 55 height 11
click at [147, 68] on div "E-Invoicing Project Manager" at bounding box center [175, 67] width 96 height 6
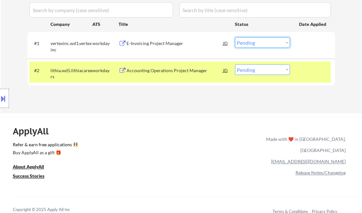
drag, startPoint x: 252, startPoint y: 42, endPoint x: 261, endPoint y: 48, distance: 11.0
click at [252, 42] on select "Choose an option... Pending Applied Excluded (Questions) Excluded (Expired) Exc…" at bounding box center [262, 42] width 55 height 11
click at [235, 37] on select "Choose an option... Pending Applied Excluded (Questions) Excluded (Expired) Exc…" at bounding box center [262, 42] width 55 height 11
click at [159, 69] on div "Accounting Operations Project Manager" at bounding box center [175, 70] width 96 height 6
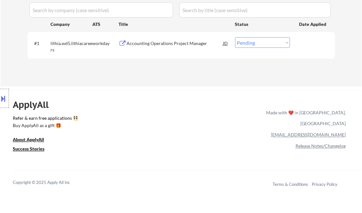
drag, startPoint x: 254, startPoint y: 42, endPoint x: 258, endPoint y: 44, distance: 5.0
click at [254, 42] on select "Choose an option... Pending Applied Excluded (Questions) Excluded (Expired) Exc…" at bounding box center [262, 42] width 55 height 11
select select ""excluded__bad_match_""
click at [235, 37] on select "Choose an option... Pending Applied Excluded (Questions) Excluded (Expired) Exc…" at bounding box center [262, 42] width 55 height 11
click at [151, 89] on div "← Return to /applysquad Mailslurp Inbox Job Search Builder Charles Hirsch User …" at bounding box center [181, 117] width 362 height 593
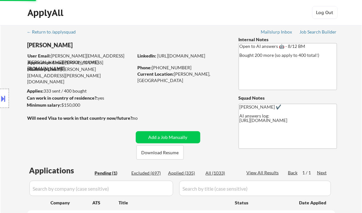
scroll to position [0, 0]
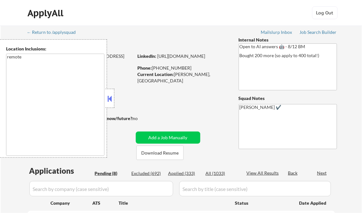
select select ""pending""
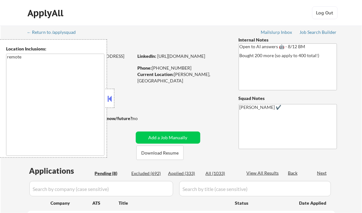
select select ""pending""
drag, startPoint x: 109, startPoint y: 92, endPoint x: 112, endPoint y: 98, distance: 6.9
click at [109, 92] on div at bounding box center [109, 98] width 9 height 19
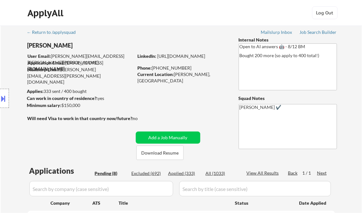
select select ""pending""
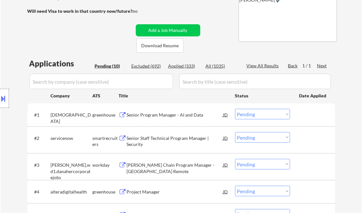
scroll to position [128, 0]
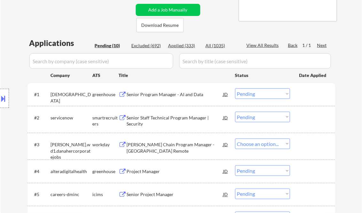
select select ""pending""
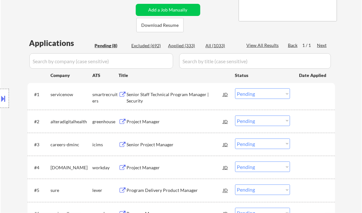
type textarea "[PERSON_NAME] ✔️ AI answers log: [URL][DOMAIN_NAME]"
click at [184, 44] on div "Applied (333)" at bounding box center [184, 45] width 32 height 6
click at [262, 46] on div "View All Results" at bounding box center [264, 45] width 34 height 6
select select ""applied""
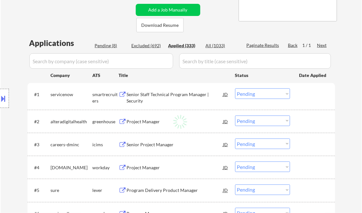
select select ""applied""
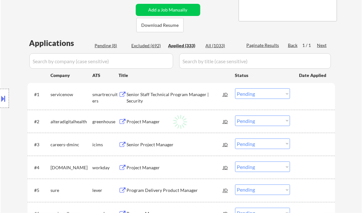
select select ""applied""
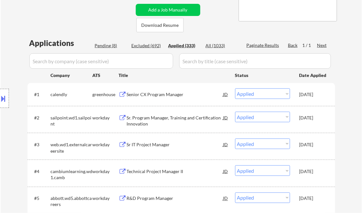
select select ""applied""
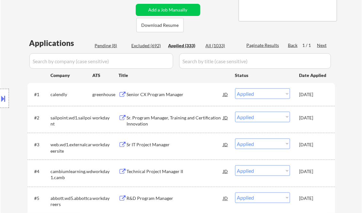
select select ""applied""
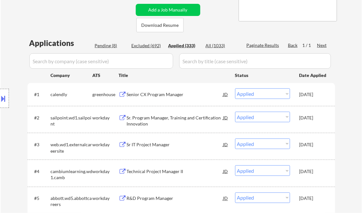
select select ""applied""
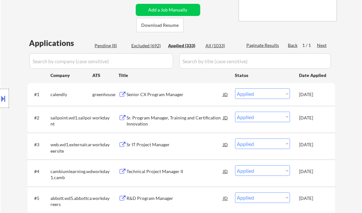
select select ""applied""
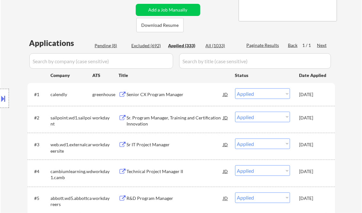
select select ""applied""
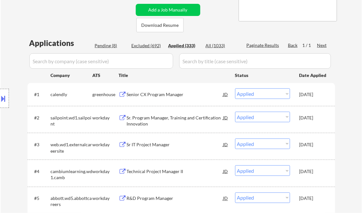
select select ""applied""
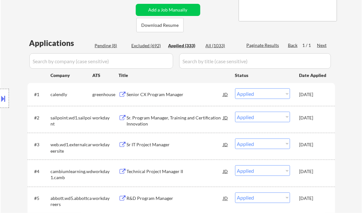
select select ""applied""
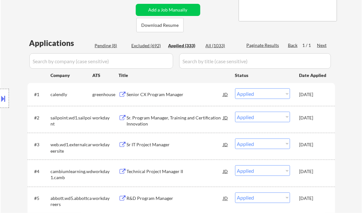
select select ""applied""
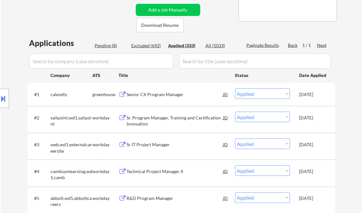
select select ""applied""
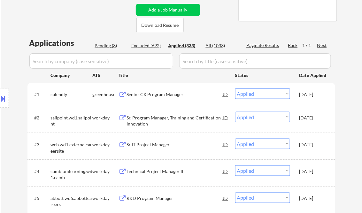
select select ""applied""
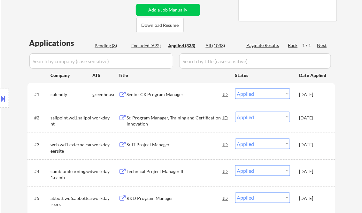
select select ""applied""
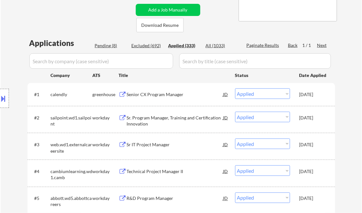
select select ""applied""
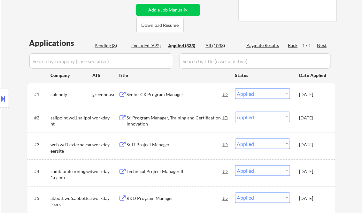
select select ""applied""
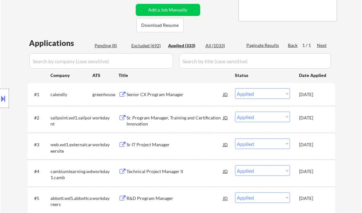
select select ""applied""
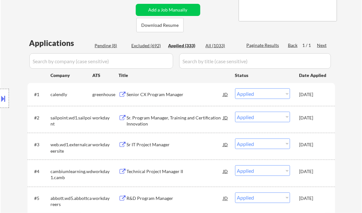
select select ""applied""
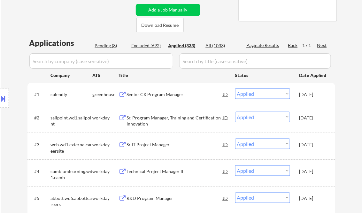
select select ""applied""
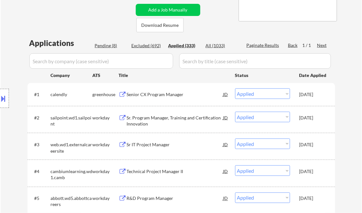
select select ""applied""
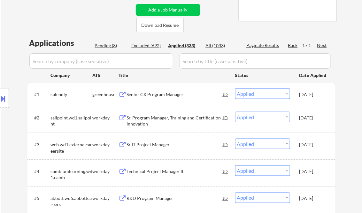
select select ""applied""
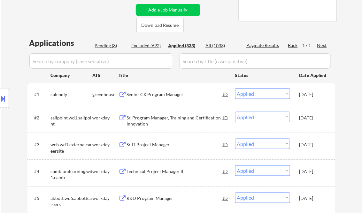
select select ""applied""
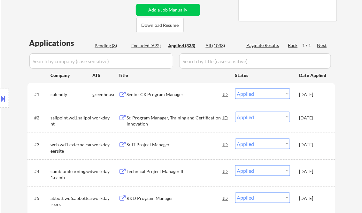
select select ""applied""
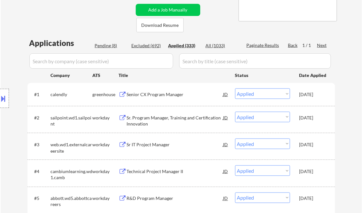
select select ""applied""
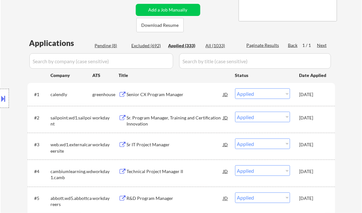
select select ""applied""
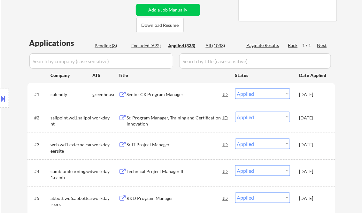
select select ""applied""
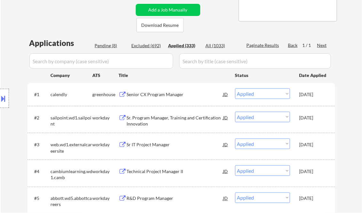
select select ""applied""
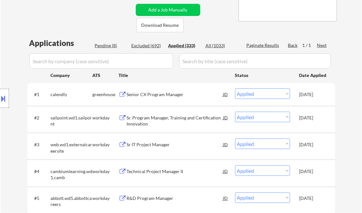
select select ""applied""
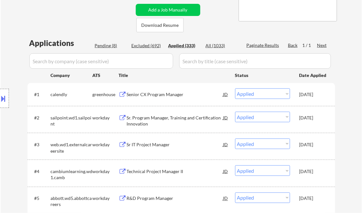
select select ""applied""
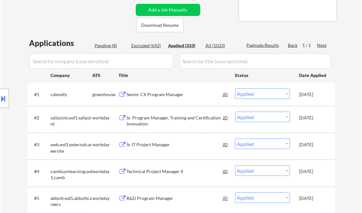
select select ""applied""
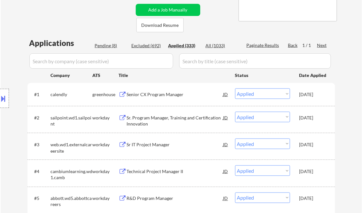
select select ""applied""
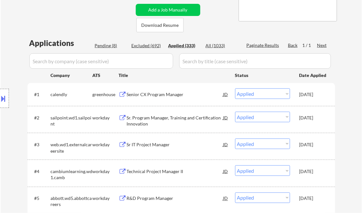
select select ""applied""
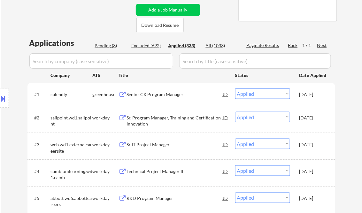
select select ""applied""
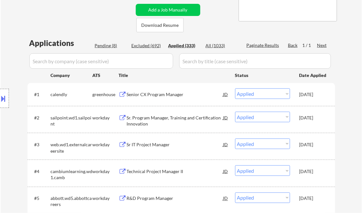
select select ""applied""
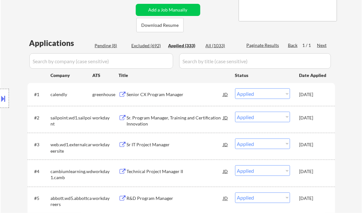
select select ""applied""
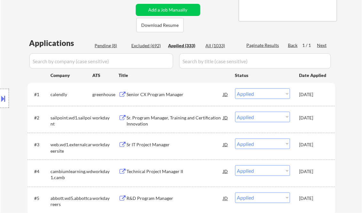
select select ""applied""
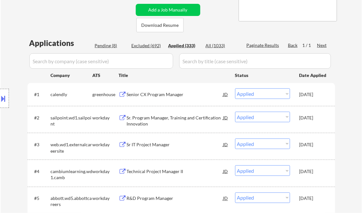
select select ""applied""
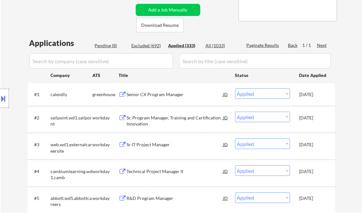
select select ""applied""
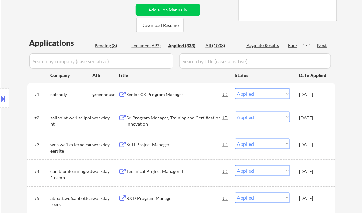
select select ""applied""
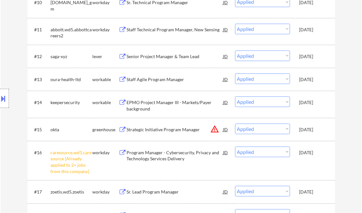
scroll to position [78, 0]
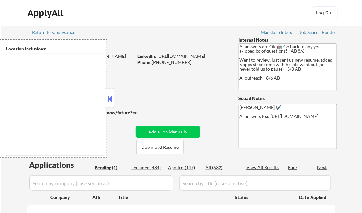
select select ""pending""
type textarea "[GEOGRAPHIC_DATA], [GEOGRAPHIC_DATA] [GEOGRAPHIC_DATA], [GEOGRAPHIC_DATA] [GEOG…"
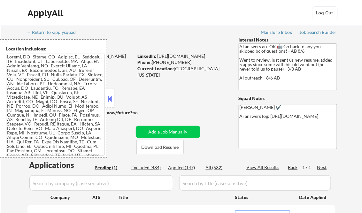
click at [108, 96] on button at bounding box center [109, 99] width 7 height 10
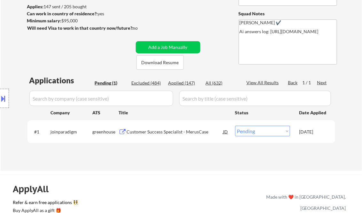
scroll to position [102, 0]
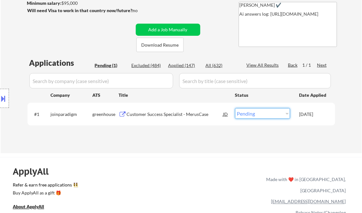
drag, startPoint x: 284, startPoint y: 114, endPoint x: 287, endPoint y: 116, distance: 3.9
click at [284, 114] on select "Choose an option... Pending Applied Excluded (Questions) Excluded (Expired) Exc…" at bounding box center [262, 113] width 55 height 11
click at [283, 115] on select "Choose an option... Pending Applied Excluded (Questions) Excluded (Expired) Exc…" at bounding box center [262, 113] width 55 height 11
select select ""applied""
click at [235, 108] on select "Choose an option... Pending Applied Excluded (Questions) Excluded (Expired) Exc…" at bounding box center [262, 113] width 55 height 11
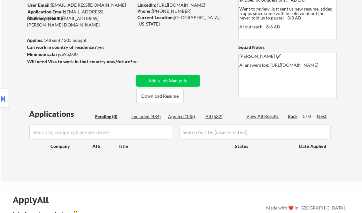
scroll to position [0, 0]
